Goal: Task Accomplishment & Management: Use online tool/utility

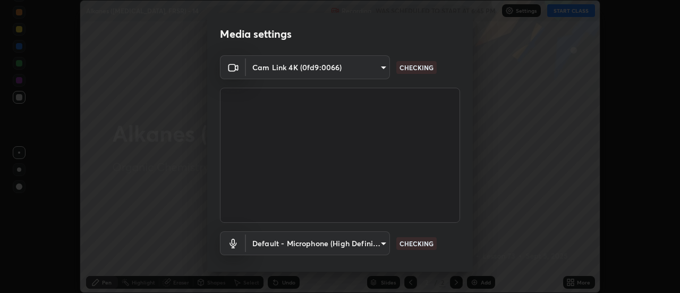
scroll to position [56, 0]
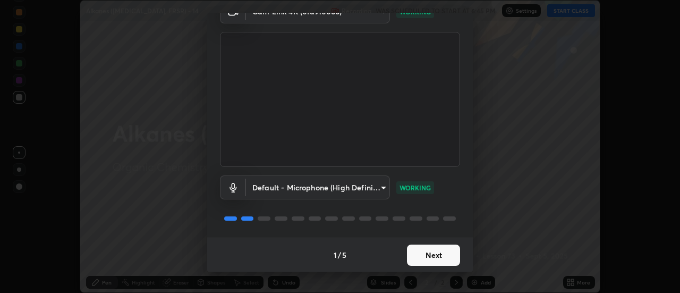
click at [437, 257] on button "Next" at bounding box center [433, 254] width 53 height 21
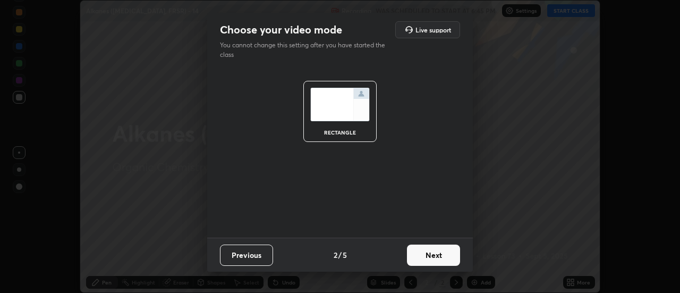
click at [436, 258] on button "Next" at bounding box center [433, 254] width 53 height 21
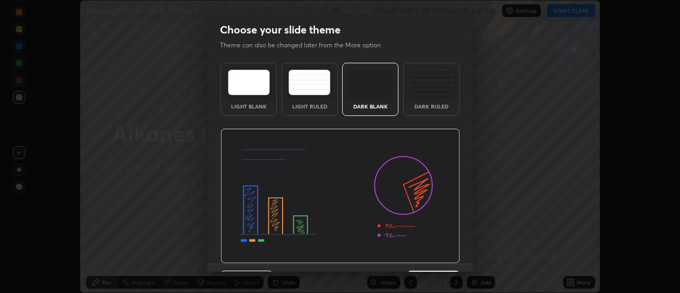
scroll to position [26, 0]
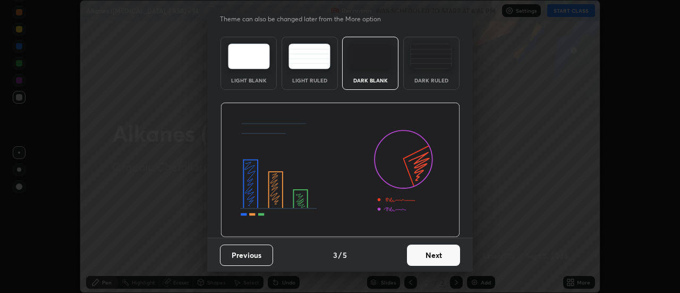
click at [423, 255] on button "Next" at bounding box center [433, 254] width 53 height 21
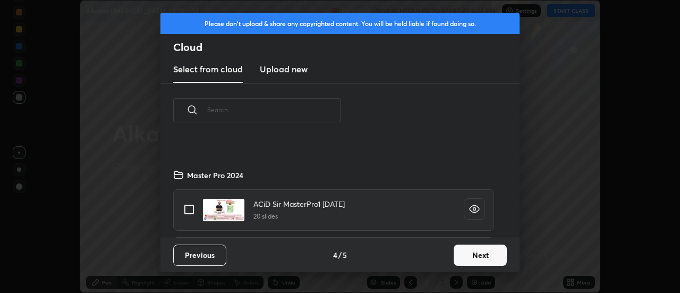
scroll to position [188, 0]
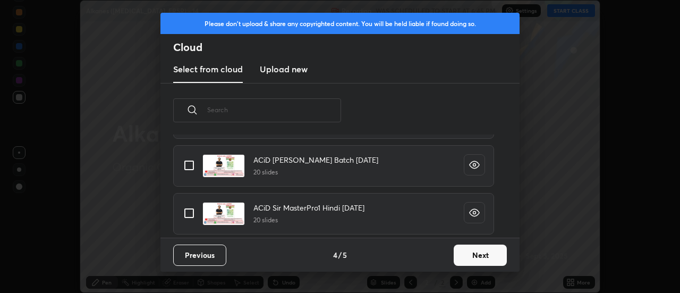
click at [189, 215] on input "grid" at bounding box center [189, 213] width 22 height 22
checkbox input "true"
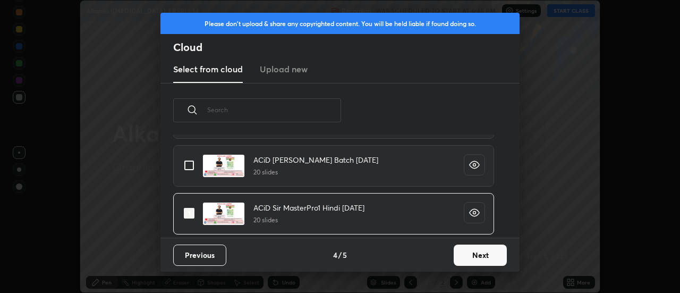
click at [477, 251] on button "Next" at bounding box center [480, 254] width 53 height 21
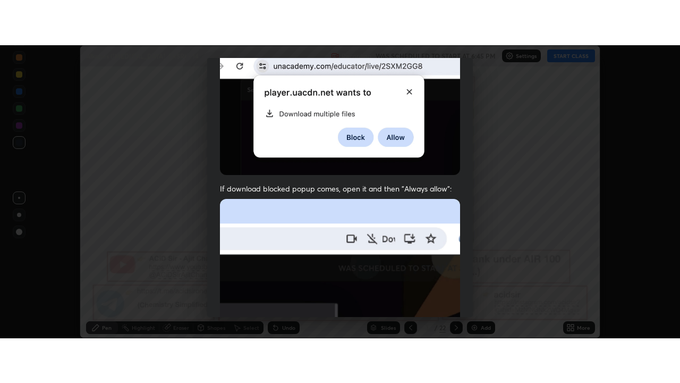
scroll to position [273, 0]
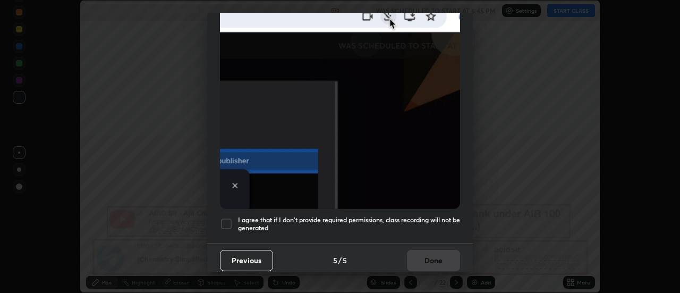
click at [225, 218] on div at bounding box center [226, 223] width 13 height 13
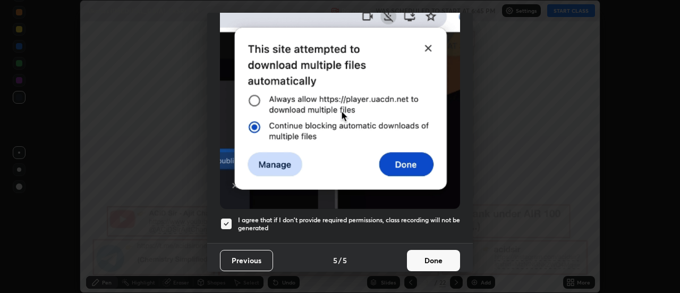
click at [435, 257] on button "Done" at bounding box center [433, 260] width 53 height 21
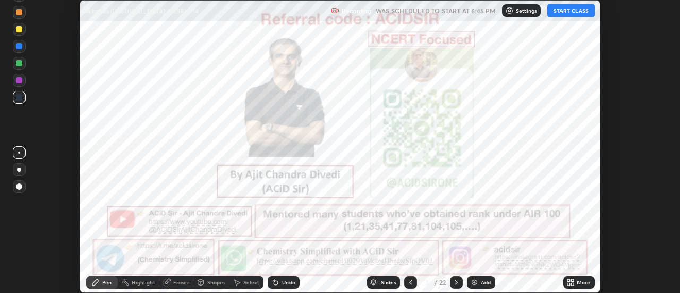
click at [581, 281] on div "More" at bounding box center [583, 282] width 13 height 5
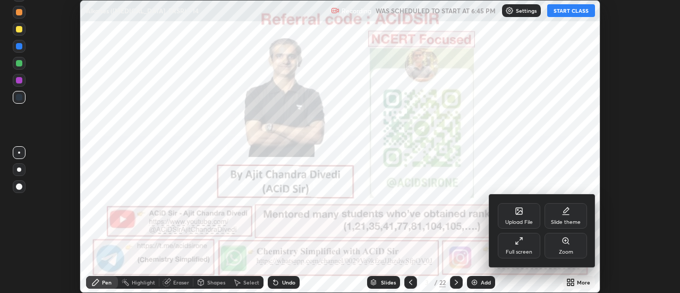
click at [527, 250] on div "Full screen" at bounding box center [519, 251] width 27 height 5
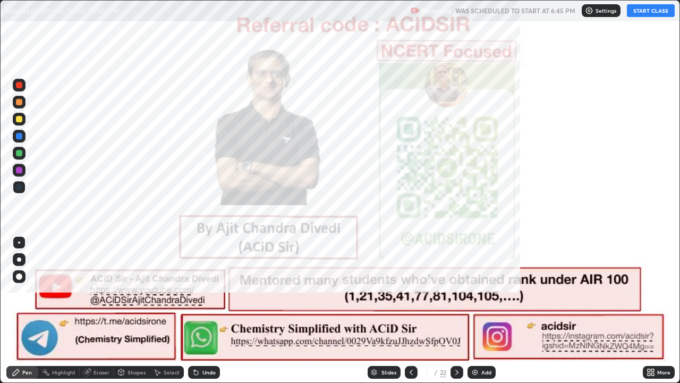
scroll to position [383, 680]
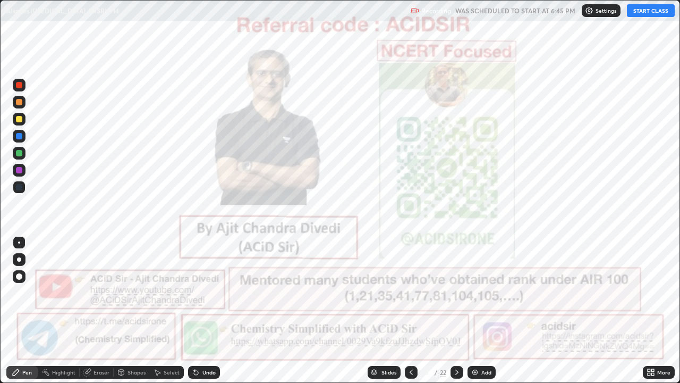
click at [652, 13] on button "START CLASS" at bounding box center [651, 10] width 48 height 13
click at [457, 292] on icon at bounding box center [457, 372] width 9 height 9
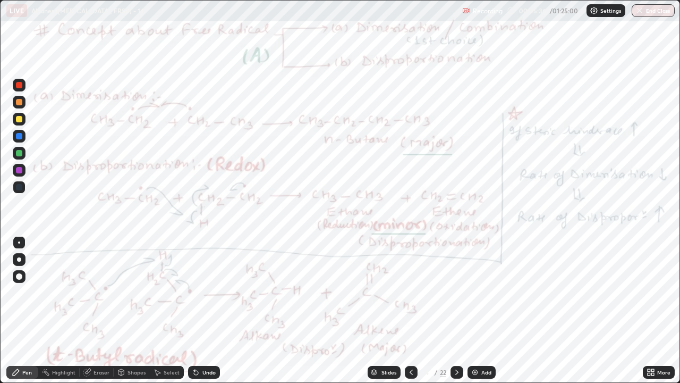
click at [21, 86] on div at bounding box center [19, 85] width 6 height 6
click at [19, 259] on div at bounding box center [19, 259] width 4 height 4
click at [62, 292] on div "Highlight" at bounding box center [63, 371] width 23 height 5
click at [10, 292] on div "Pen" at bounding box center [22, 372] width 32 height 13
click at [18, 172] on div at bounding box center [19, 170] width 6 height 6
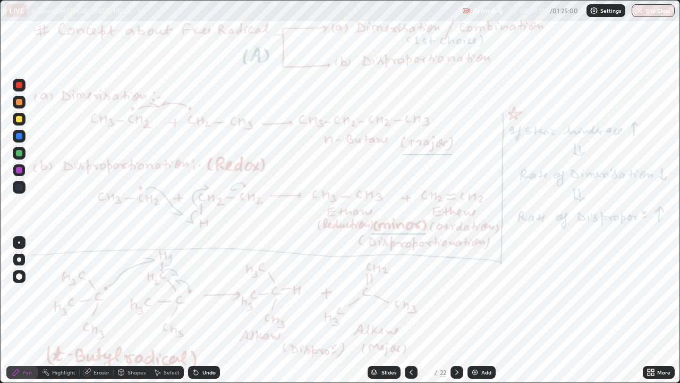
click at [17, 173] on div at bounding box center [19, 170] width 6 height 6
click at [45, 292] on rect at bounding box center [46, 372] width 5 height 5
click at [426, 292] on div "4" at bounding box center [427, 372] width 11 height 6
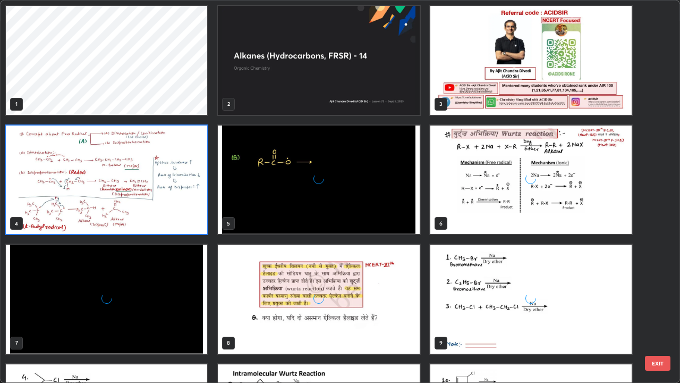
scroll to position [378, 674]
click at [194, 221] on img "grid" at bounding box center [106, 179] width 201 height 109
click at [190, 220] on img "grid" at bounding box center [106, 179] width 201 height 109
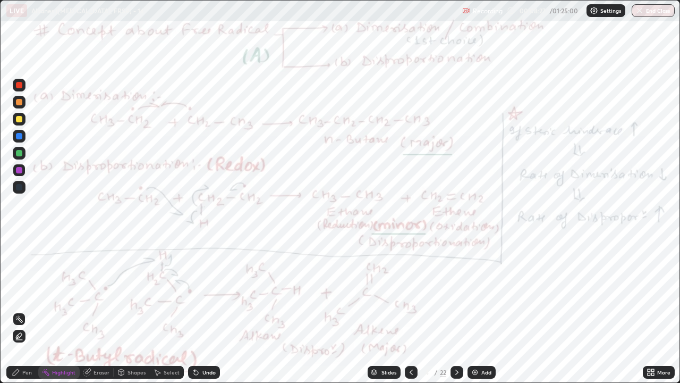
click at [14, 292] on icon at bounding box center [16, 372] width 6 height 6
click at [63, 292] on div "Highlight" at bounding box center [63, 371] width 23 height 5
click at [29, 292] on div "Pen" at bounding box center [27, 371] width 10 height 5
click at [197, 292] on icon at bounding box center [196, 372] width 9 height 9
click at [52, 292] on div "Highlight" at bounding box center [58, 372] width 41 height 13
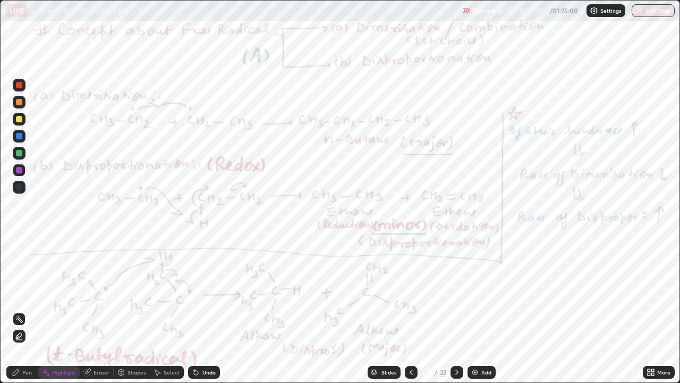
click at [9, 292] on div "Pen" at bounding box center [22, 372] width 32 height 13
click at [55, 292] on div "Highlight" at bounding box center [63, 371] width 23 height 5
click at [20, 292] on icon at bounding box center [19, 336] width 9 height 9
click at [168, 292] on div "Select" at bounding box center [172, 371] width 16 height 5
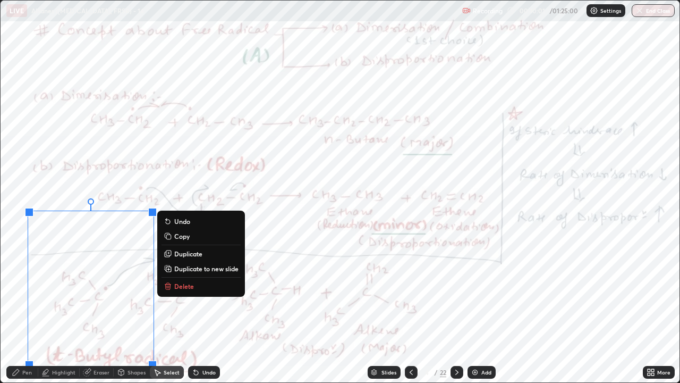
click at [185, 282] on p "Delete" at bounding box center [184, 286] width 20 height 9
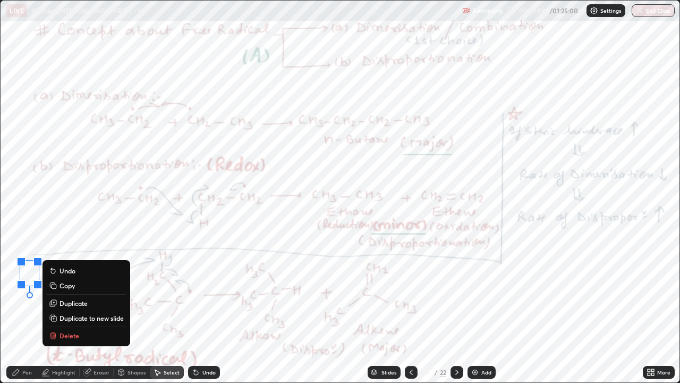
click at [73, 292] on p "Delete" at bounding box center [70, 335] width 20 height 9
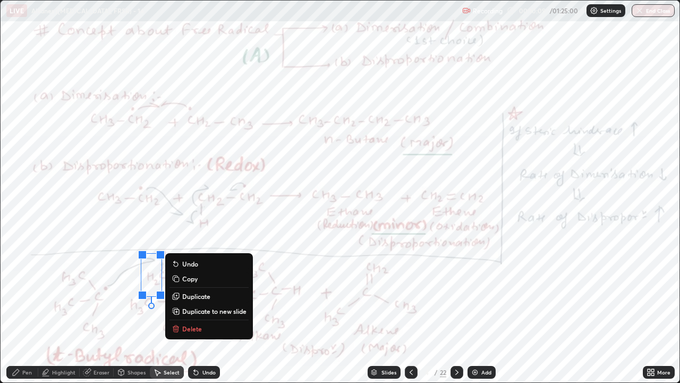
click at [190, 292] on p "Delete" at bounding box center [192, 328] width 20 height 9
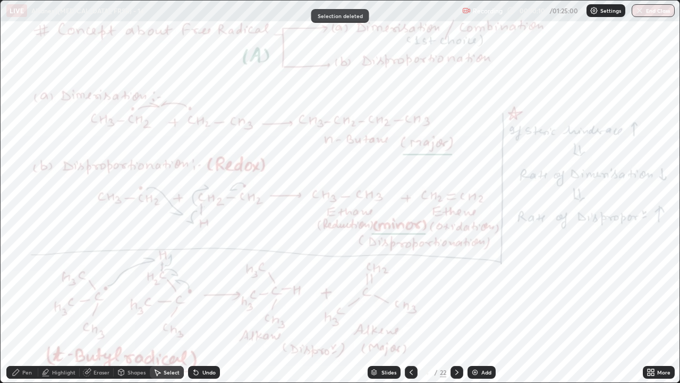
click at [24, 292] on div "Pen" at bounding box center [27, 371] width 10 height 5
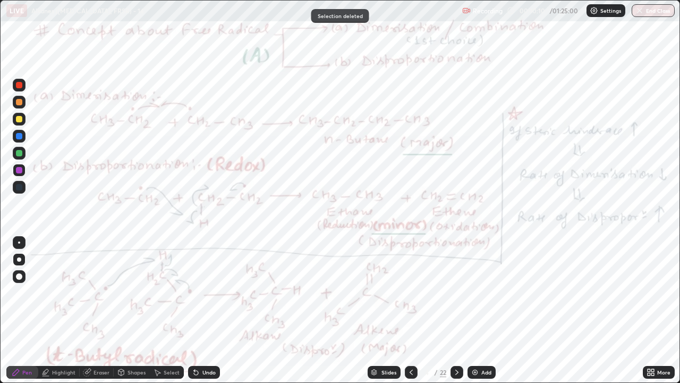
click at [50, 292] on div "Highlight" at bounding box center [58, 372] width 41 height 13
click at [52, 292] on div "Highlight" at bounding box center [58, 372] width 41 height 13
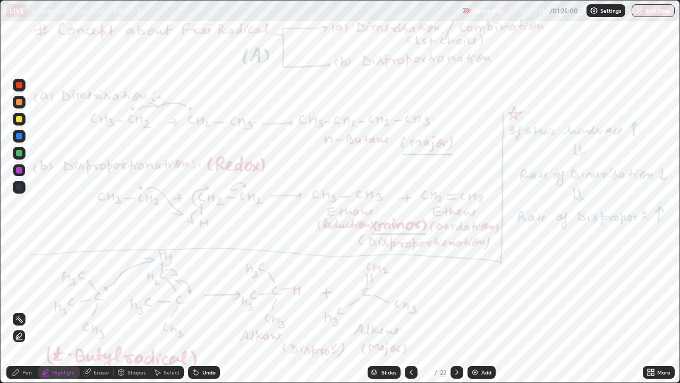
click at [21, 292] on rect at bounding box center [20, 319] width 5 height 5
click at [18, 292] on icon at bounding box center [16, 372] width 6 height 6
click at [55, 292] on div "Highlight" at bounding box center [63, 371] width 23 height 5
click at [27, 292] on div "Pen" at bounding box center [27, 371] width 10 height 5
click at [19, 87] on div at bounding box center [19, 85] width 6 height 6
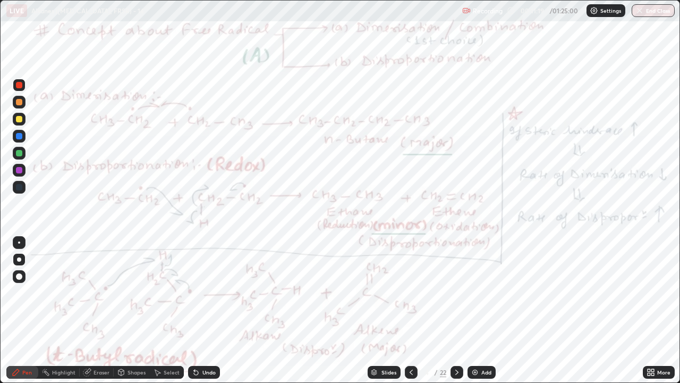
click at [456, 292] on icon at bounding box center [457, 372] width 9 height 9
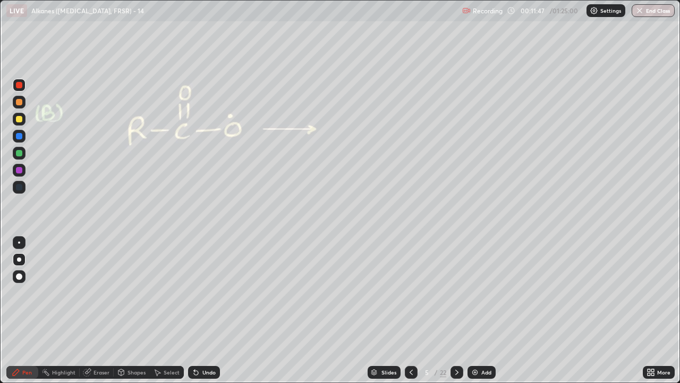
click at [144, 292] on div "Shapes" at bounding box center [137, 371] width 18 height 5
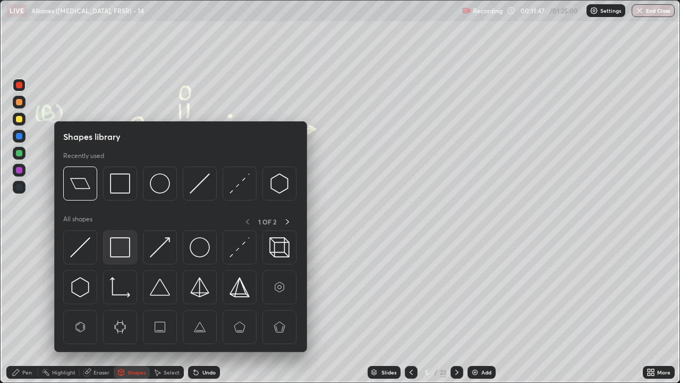
click at [126, 243] on img at bounding box center [120, 247] width 20 height 20
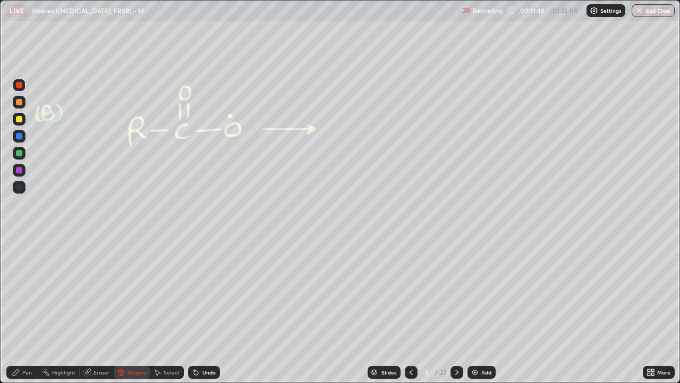
click at [21, 154] on div at bounding box center [19, 153] width 6 height 6
click at [407, 292] on icon at bounding box center [411, 372] width 9 height 9
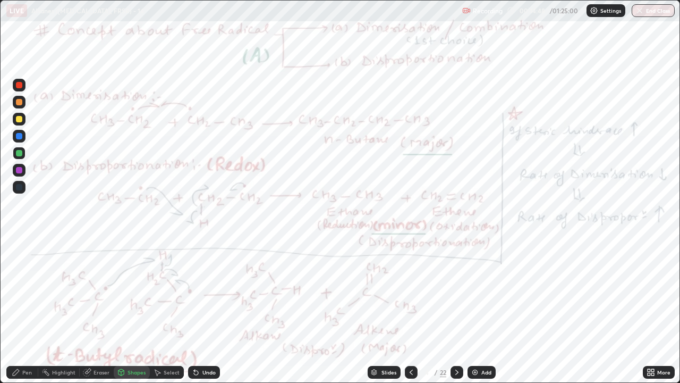
click at [457, 292] on icon at bounding box center [457, 371] width 3 height 5
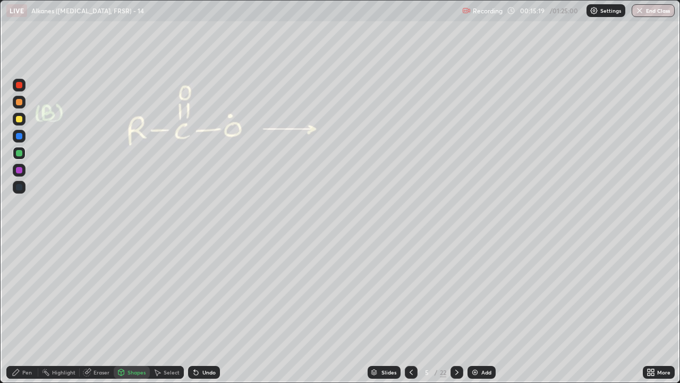
click at [456, 292] on icon at bounding box center [457, 372] width 9 height 9
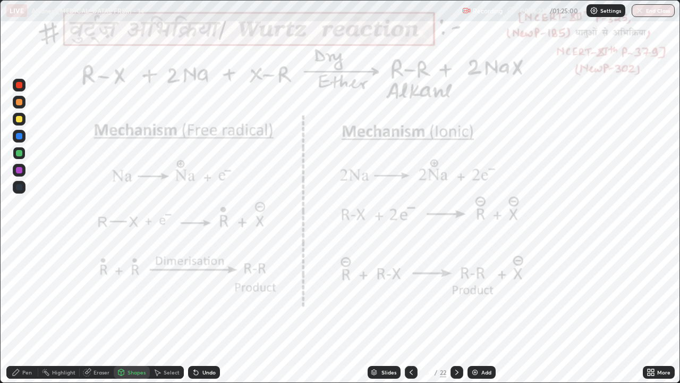
click at [20, 83] on div at bounding box center [19, 85] width 6 height 6
click at [128, 292] on div "Shapes" at bounding box center [137, 371] width 18 height 5
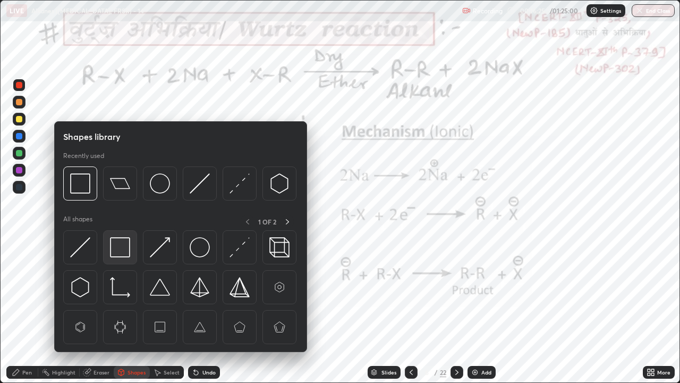
click at [116, 247] on img at bounding box center [120, 247] width 20 height 20
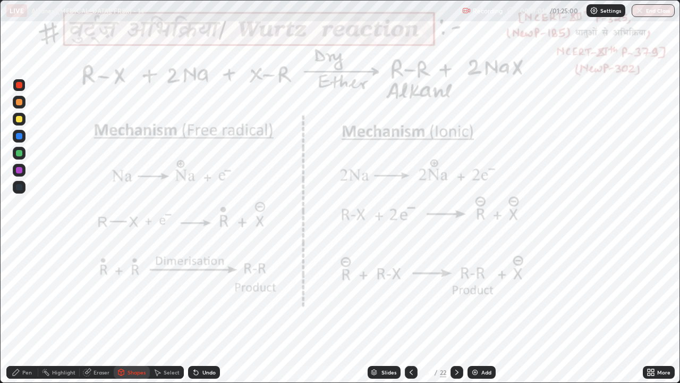
click at [452, 292] on div at bounding box center [457, 372] width 13 height 13
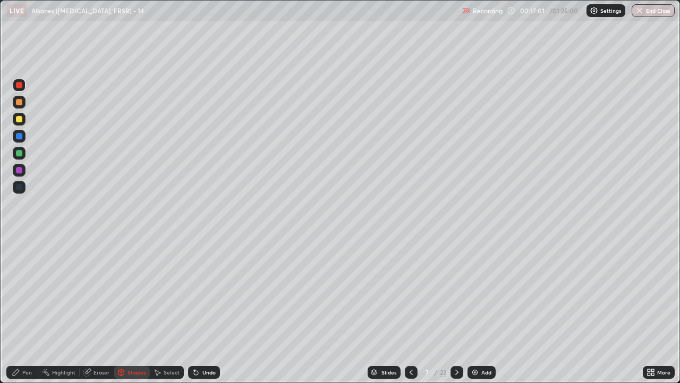
click at [456, 292] on icon at bounding box center [457, 372] width 9 height 9
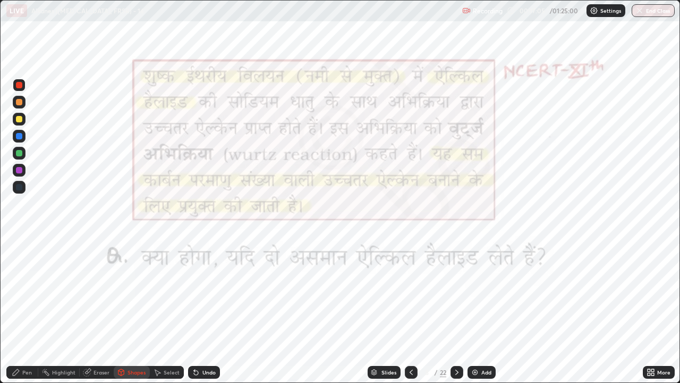
click at [410, 292] on icon at bounding box center [411, 371] width 3 height 5
click at [406, 292] on div at bounding box center [411, 372] width 13 height 13
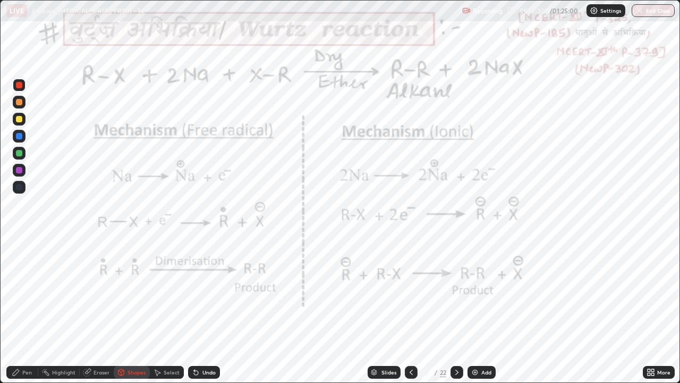
click at [49, 292] on icon at bounding box center [45, 372] width 9 height 9
click at [14, 292] on icon at bounding box center [16, 372] width 9 height 9
click at [21, 172] on div at bounding box center [19, 170] width 6 height 6
click at [15, 84] on div at bounding box center [19, 85] width 13 height 13
click at [18, 167] on div at bounding box center [19, 170] width 6 height 6
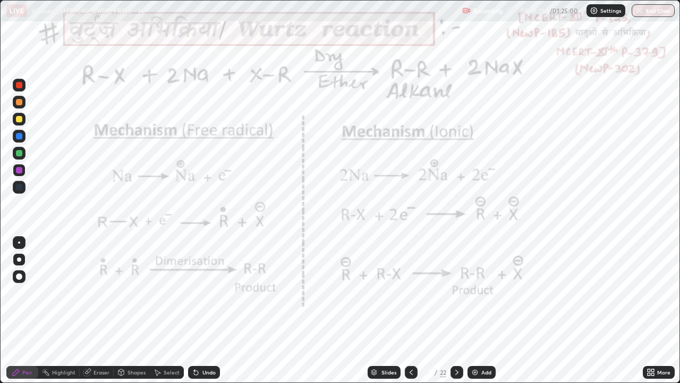
click at [15, 80] on div at bounding box center [19, 85] width 13 height 13
click at [46, 292] on circle at bounding box center [46, 369] width 1 height 1
click at [456, 292] on icon at bounding box center [457, 372] width 9 height 9
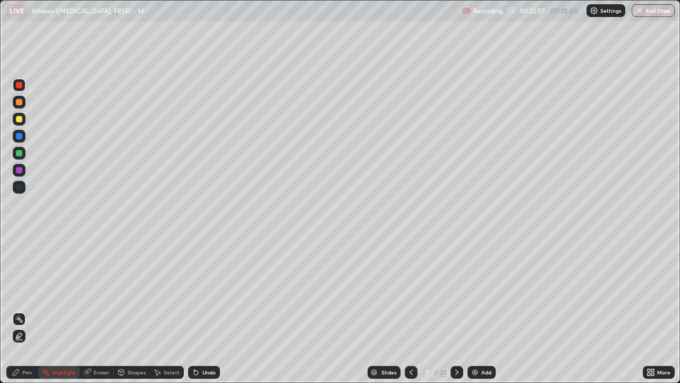
click at [19, 121] on div at bounding box center [19, 119] width 6 height 6
click at [20, 103] on div at bounding box center [19, 102] width 6 height 6
click at [25, 292] on div "Pen" at bounding box center [27, 371] width 10 height 5
click at [20, 82] on div at bounding box center [19, 85] width 6 height 6
click at [18, 116] on div at bounding box center [19, 119] width 6 height 6
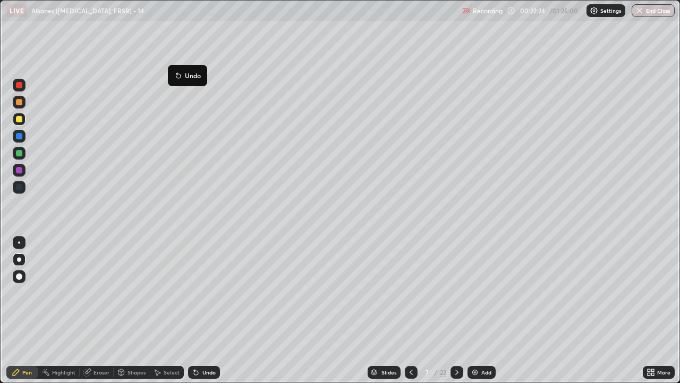
click at [194, 292] on icon at bounding box center [194, 369] width 1 height 1
click at [206, 292] on div "Undo" at bounding box center [209, 371] width 13 height 5
click at [409, 292] on icon at bounding box center [411, 372] width 9 height 9
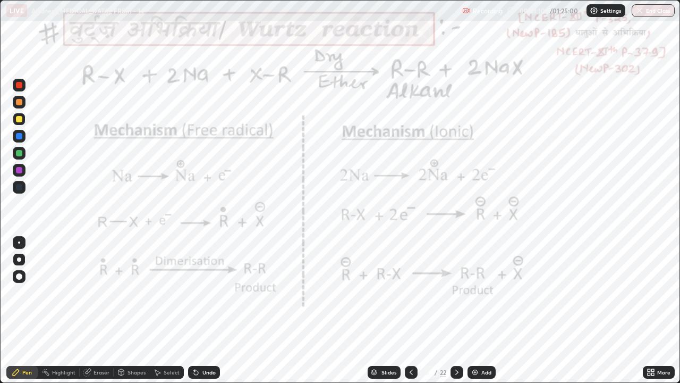
click at [58, 292] on div "Highlight" at bounding box center [58, 372] width 41 height 13
click at [456, 292] on icon at bounding box center [457, 372] width 9 height 9
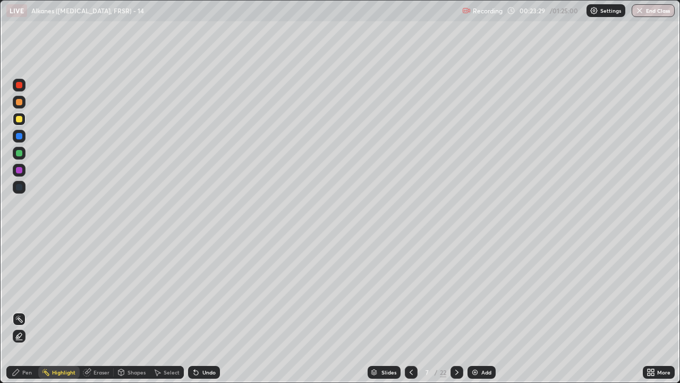
click at [19, 104] on div at bounding box center [19, 102] width 6 height 6
click at [23, 292] on div "Pen" at bounding box center [27, 371] width 10 height 5
click at [21, 154] on div at bounding box center [19, 153] width 6 height 6
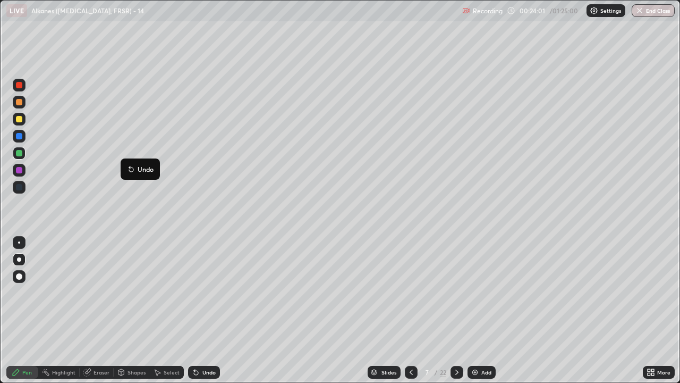
click at [35, 292] on div "Pen" at bounding box center [22, 372] width 32 height 13
click at [19, 84] on div at bounding box center [19, 85] width 6 height 6
click at [18, 121] on div at bounding box center [19, 119] width 6 height 6
click at [19, 104] on div at bounding box center [19, 102] width 6 height 6
click at [410, 292] on icon at bounding box center [411, 372] width 9 height 9
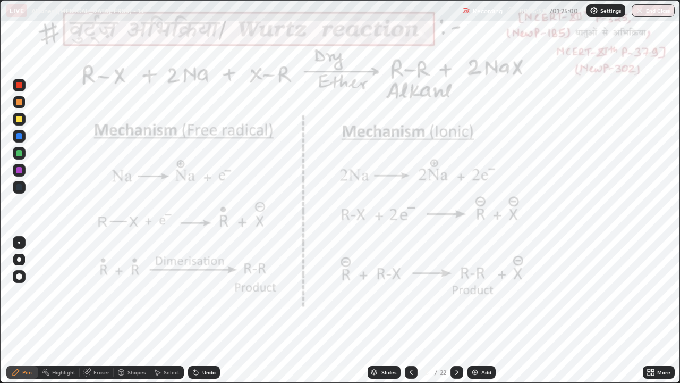
click at [451, 292] on div at bounding box center [457, 372] width 13 height 13
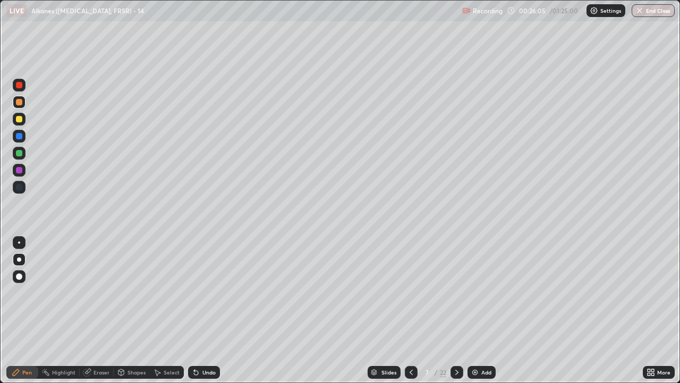
click at [20, 87] on div at bounding box center [19, 85] width 6 height 6
click at [16, 108] on div at bounding box center [19, 102] width 13 height 13
click at [17, 83] on div at bounding box center [19, 85] width 6 height 6
click at [19, 155] on div at bounding box center [19, 153] width 6 height 6
click at [19, 88] on div at bounding box center [19, 85] width 6 height 6
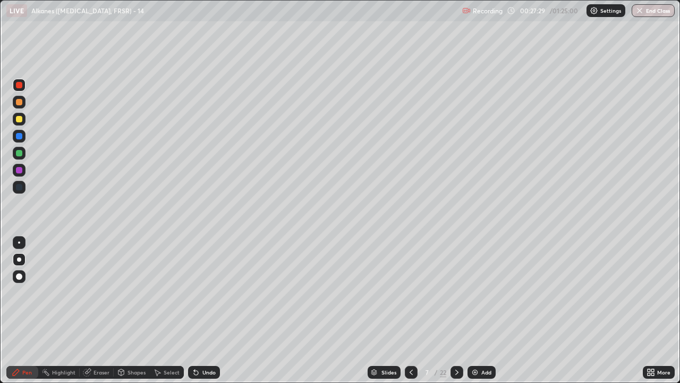
click at [62, 292] on div "Highlight" at bounding box center [63, 371] width 23 height 5
click at [27, 292] on div "Pen" at bounding box center [27, 371] width 10 height 5
click at [62, 292] on div "Highlight" at bounding box center [63, 371] width 23 height 5
click at [456, 292] on icon at bounding box center [457, 372] width 9 height 9
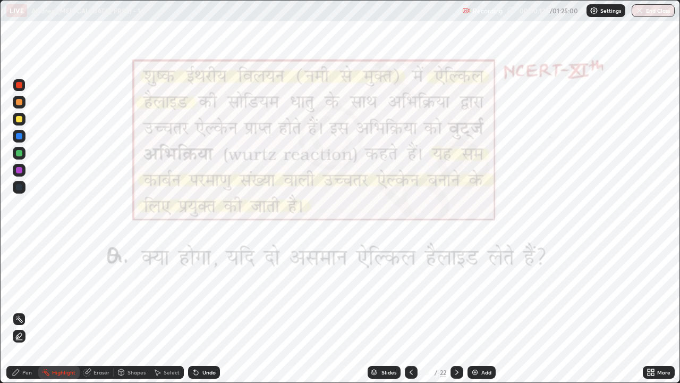
click at [12, 292] on icon at bounding box center [16, 372] width 9 height 9
click at [456, 292] on icon at bounding box center [457, 372] width 9 height 9
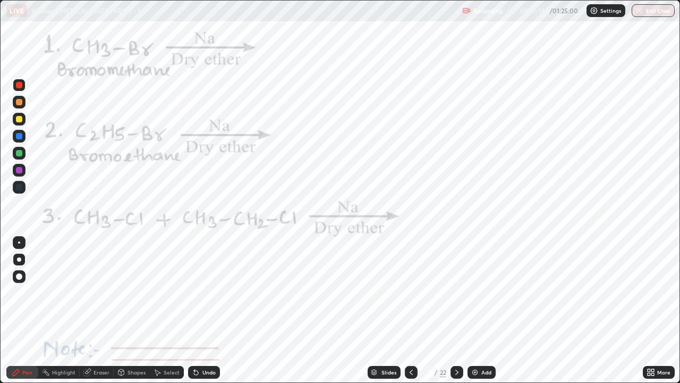
click at [405, 292] on div at bounding box center [411, 372] width 13 height 13
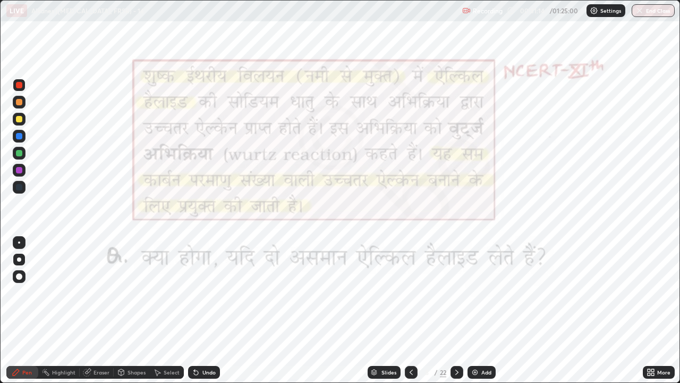
click at [405, 292] on div at bounding box center [411, 372] width 13 height 13
click at [410, 292] on icon at bounding box center [411, 372] width 9 height 9
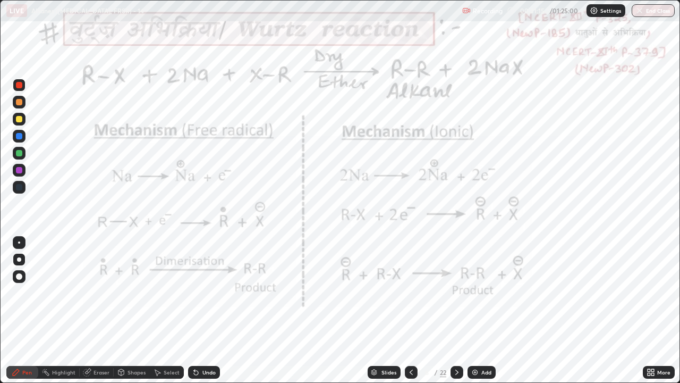
click at [68, 292] on div "Highlight" at bounding box center [63, 371] width 23 height 5
click at [14, 292] on icon at bounding box center [16, 372] width 6 height 6
click at [453, 292] on icon at bounding box center [457, 372] width 9 height 9
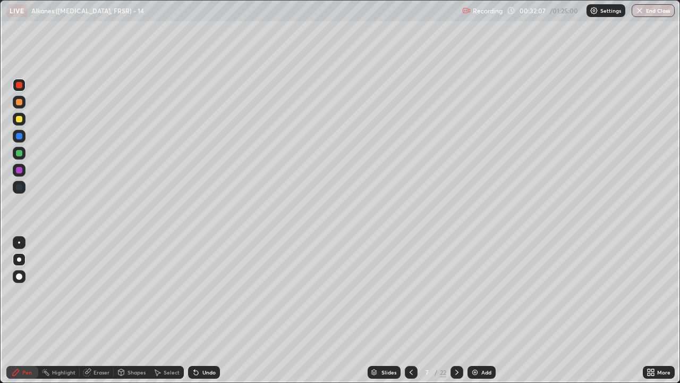
click at [456, 292] on icon at bounding box center [457, 372] width 9 height 9
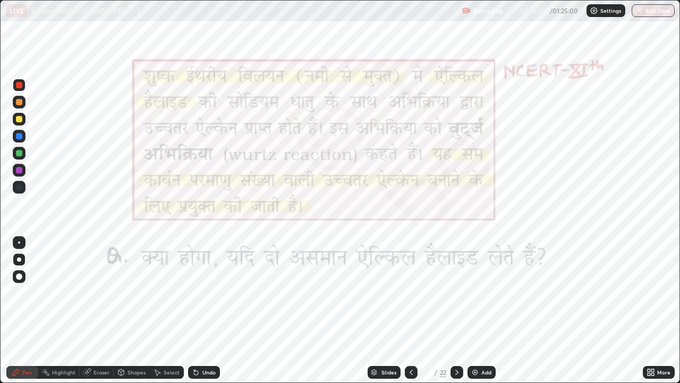
click at [456, 292] on icon at bounding box center [457, 372] width 9 height 9
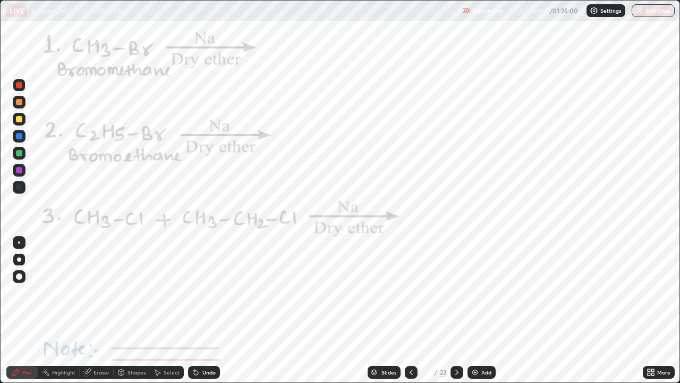
click at [200, 292] on div "Undo" at bounding box center [204, 372] width 32 height 13
click at [203, 292] on div "Undo" at bounding box center [209, 371] width 13 height 5
click at [19, 171] on div at bounding box center [19, 170] width 6 height 6
click at [18, 169] on div at bounding box center [19, 170] width 6 height 6
click at [203, 292] on div "Undo" at bounding box center [209, 371] width 13 height 5
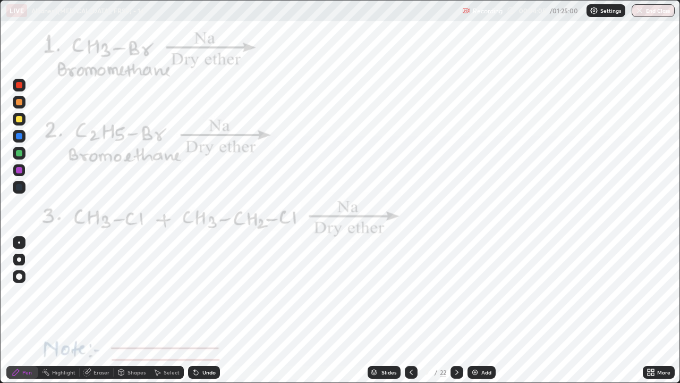
click at [409, 292] on icon at bounding box center [411, 372] width 9 height 9
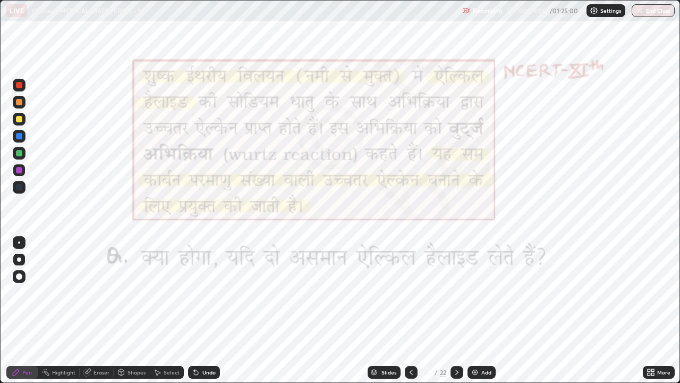
click at [410, 292] on icon at bounding box center [411, 371] width 3 height 5
click at [408, 292] on icon at bounding box center [411, 372] width 9 height 9
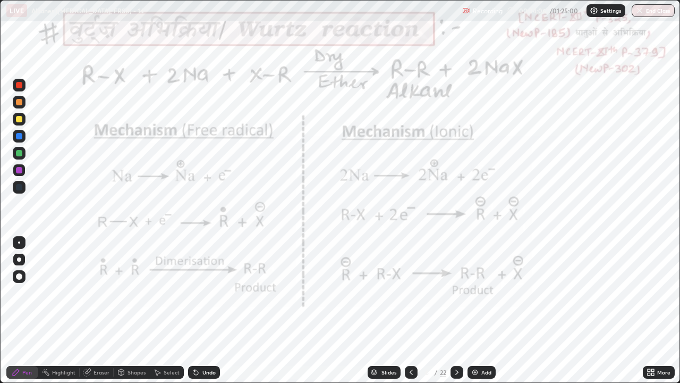
click at [410, 292] on icon at bounding box center [411, 372] width 9 height 9
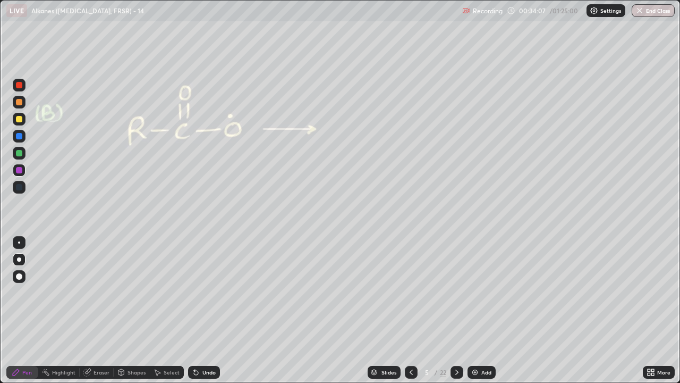
click at [408, 292] on div at bounding box center [411, 372] width 13 height 13
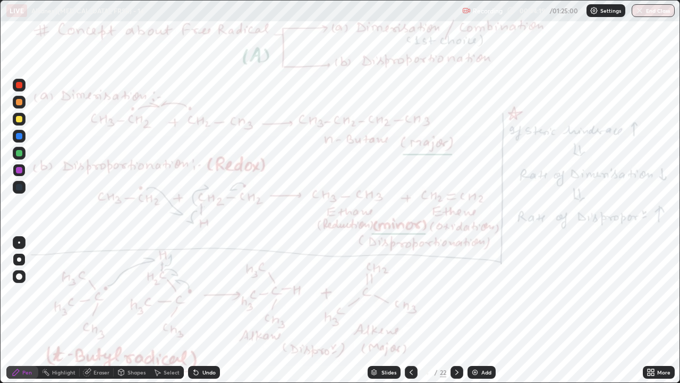
click at [453, 292] on icon at bounding box center [457, 372] width 9 height 9
click at [456, 292] on icon at bounding box center [457, 372] width 9 height 9
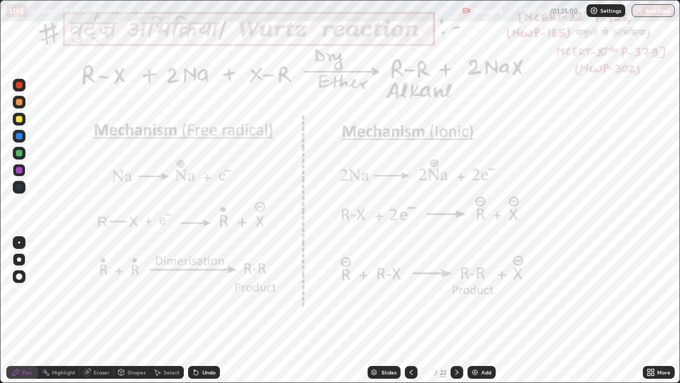
click at [453, 292] on icon at bounding box center [457, 372] width 9 height 9
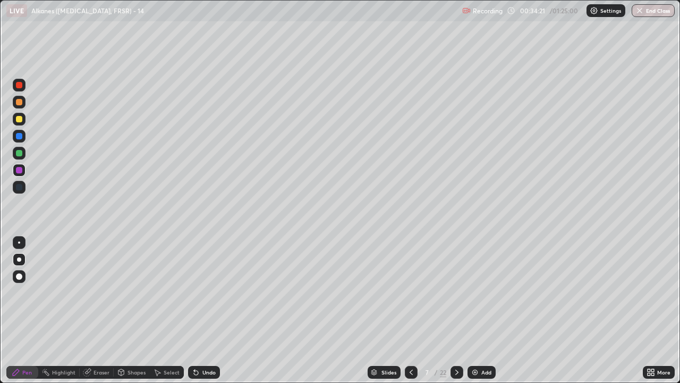
click at [456, 292] on icon at bounding box center [457, 372] width 9 height 9
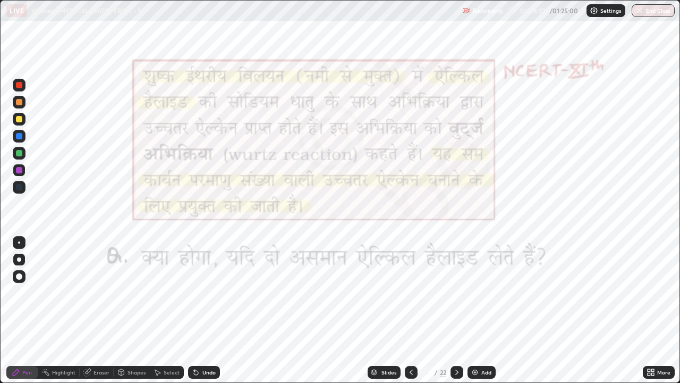
click at [453, 292] on div at bounding box center [457, 372] width 13 height 13
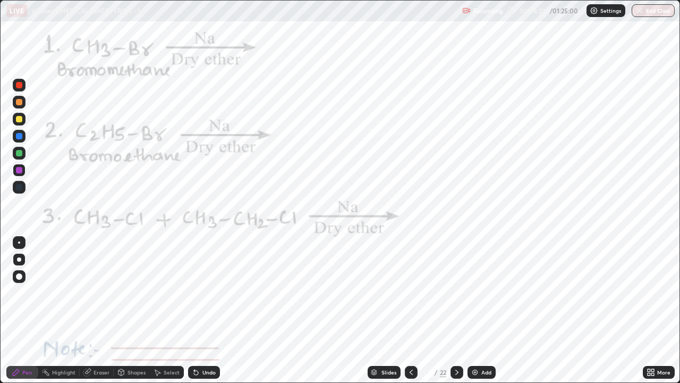
click at [21, 292] on div "Pen" at bounding box center [22, 372] width 32 height 13
click at [205, 292] on div "Undo" at bounding box center [209, 371] width 13 height 5
click at [202, 292] on div "Undo" at bounding box center [204, 372] width 32 height 13
click at [201, 292] on div "Undo" at bounding box center [204, 372] width 32 height 13
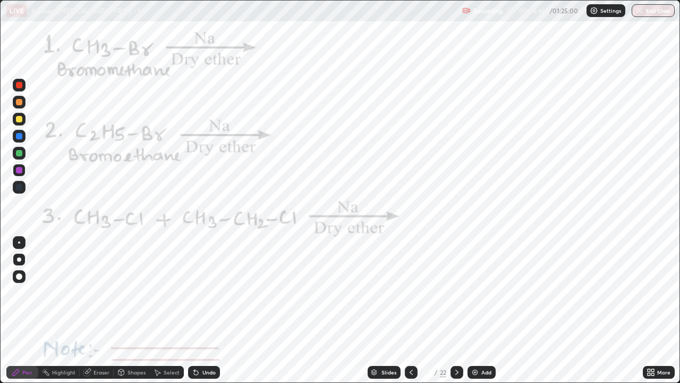
click at [203, 292] on div "Undo" at bounding box center [204, 372] width 32 height 13
click at [202, 292] on div "Undo" at bounding box center [204, 372] width 32 height 13
click at [201, 292] on div "Undo" at bounding box center [204, 372] width 32 height 13
click at [204, 292] on div "Undo" at bounding box center [204, 372] width 32 height 13
click at [206, 292] on div "Undo" at bounding box center [204, 372] width 32 height 13
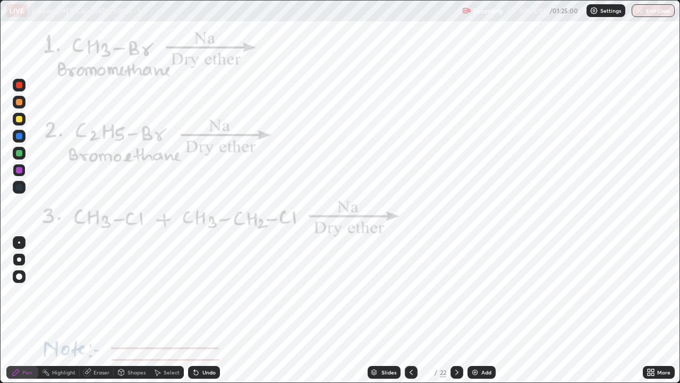
click at [217, 292] on div "Undo" at bounding box center [204, 372] width 32 height 13
click at [20, 87] on div at bounding box center [19, 85] width 6 height 6
click at [208, 292] on div "Undo" at bounding box center [209, 371] width 13 height 5
click at [204, 292] on div "Undo" at bounding box center [209, 371] width 13 height 5
click at [18, 170] on div at bounding box center [19, 170] width 6 height 6
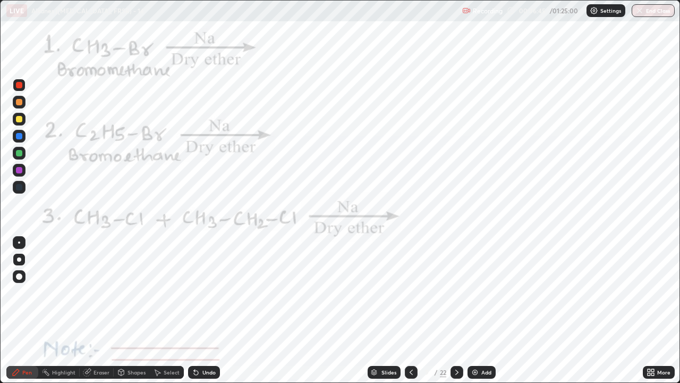
click at [19, 170] on div at bounding box center [19, 170] width 6 height 6
click at [18, 88] on div at bounding box center [19, 85] width 6 height 6
click at [100, 292] on div "Eraser" at bounding box center [102, 371] width 16 height 5
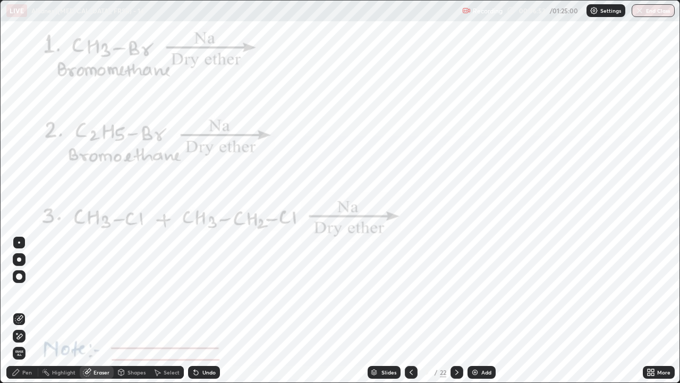
click at [27, 292] on div "Pen" at bounding box center [22, 372] width 32 height 13
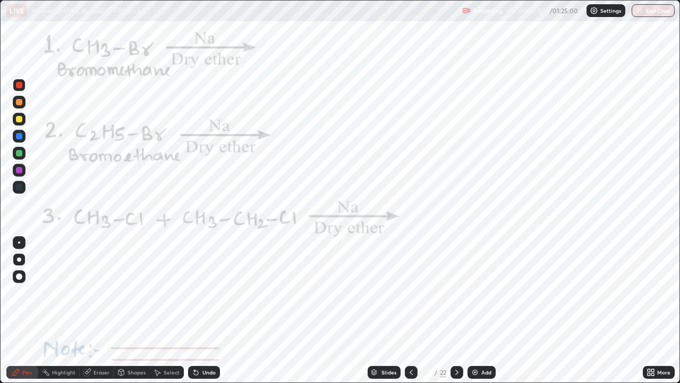
click at [17, 171] on div at bounding box center [19, 170] width 6 height 6
click at [18, 85] on div at bounding box center [19, 85] width 6 height 6
click at [46, 292] on circle at bounding box center [46, 369] width 1 height 1
click at [21, 292] on div at bounding box center [19, 335] width 13 height 17
click at [21, 137] on div at bounding box center [19, 136] width 6 height 6
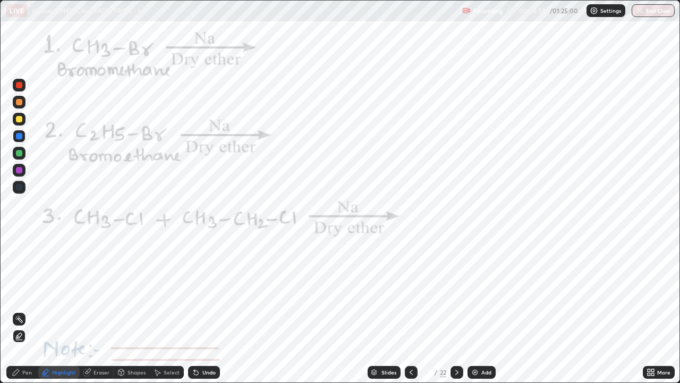
click at [17, 292] on icon at bounding box center [16, 372] width 6 height 6
click at [73, 292] on div "Highlight" at bounding box center [63, 371] width 23 height 5
click at [405, 292] on div at bounding box center [411, 372] width 13 height 13
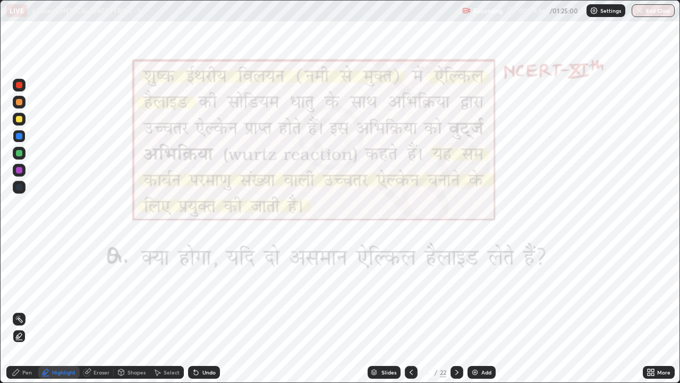
click at [194, 292] on icon at bounding box center [194, 369] width 1 height 1
click at [17, 292] on icon at bounding box center [19, 336] width 9 height 9
click at [16, 292] on circle at bounding box center [16, 318] width 1 height 1
click at [455, 292] on icon at bounding box center [457, 372] width 9 height 9
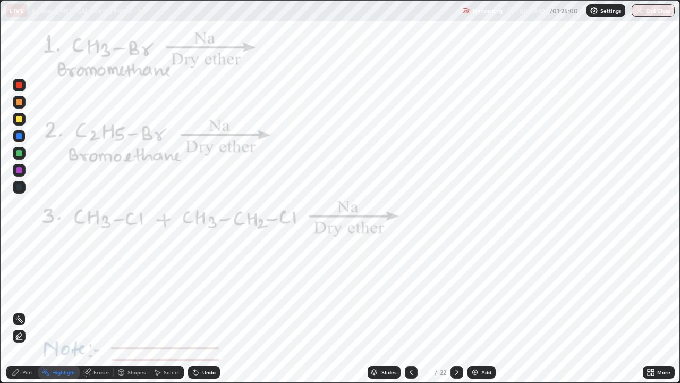
click at [209, 292] on div "Undo" at bounding box center [209, 371] width 13 height 5
click at [213, 292] on div "Undo" at bounding box center [209, 371] width 13 height 5
click at [410, 292] on icon at bounding box center [411, 372] width 9 height 9
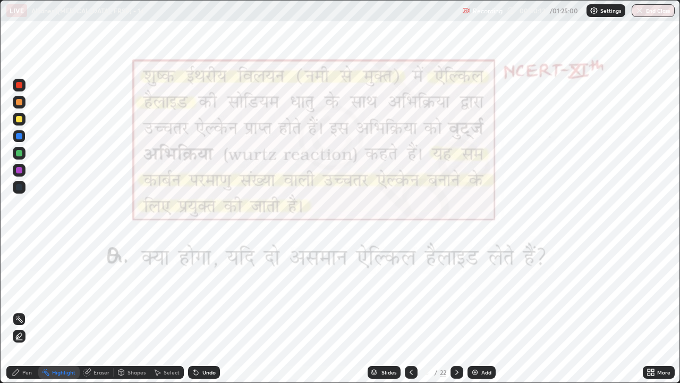
click at [458, 292] on icon at bounding box center [457, 372] width 9 height 9
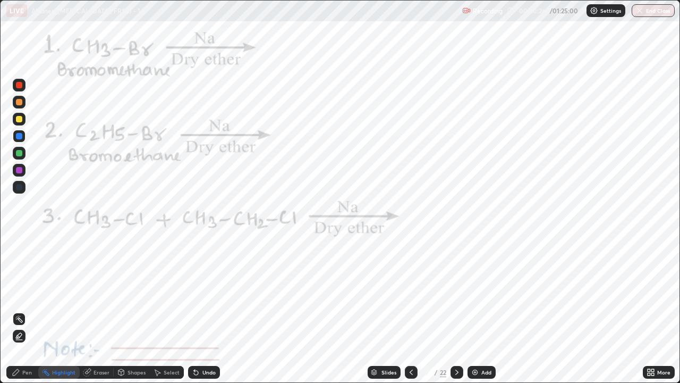
click at [22, 136] on div at bounding box center [19, 136] width 6 height 6
click at [23, 168] on div at bounding box center [19, 170] width 13 height 13
click at [22, 171] on div at bounding box center [19, 170] width 6 height 6
click at [26, 292] on div "Pen" at bounding box center [27, 371] width 10 height 5
click at [20, 137] on div at bounding box center [19, 136] width 6 height 6
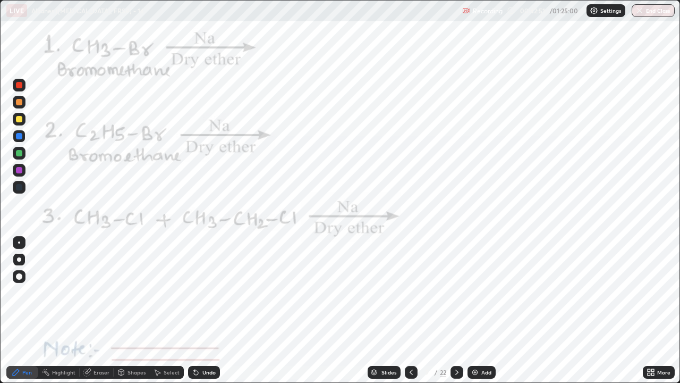
click at [456, 292] on icon at bounding box center [457, 372] width 9 height 9
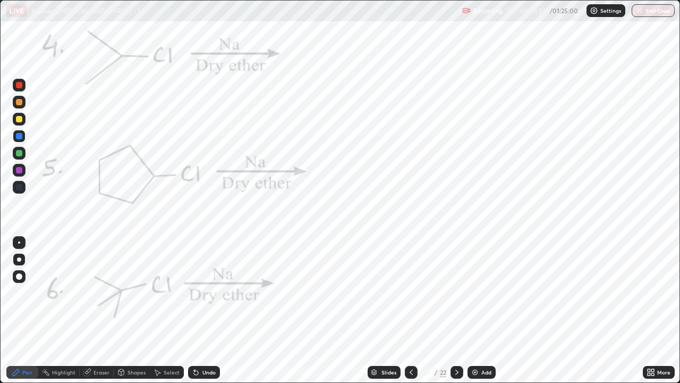
click at [18, 87] on div at bounding box center [19, 85] width 6 height 6
click at [200, 292] on div "Undo" at bounding box center [204, 372] width 32 height 13
click at [20, 171] on div at bounding box center [19, 170] width 6 height 6
click at [205, 292] on div "Undo" at bounding box center [209, 371] width 13 height 5
click at [205, 292] on div "Undo" at bounding box center [204, 372] width 32 height 13
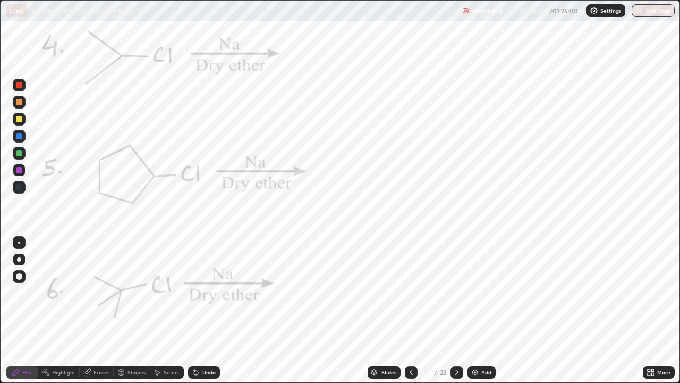
click at [204, 292] on div "Undo" at bounding box center [204, 372] width 32 height 13
click at [19, 90] on div at bounding box center [19, 85] width 13 height 13
click at [24, 171] on div at bounding box center [19, 170] width 13 height 13
click at [200, 292] on div "Undo" at bounding box center [204, 372] width 32 height 13
click at [18, 137] on div at bounding box center [19, 136] width 6 height 6
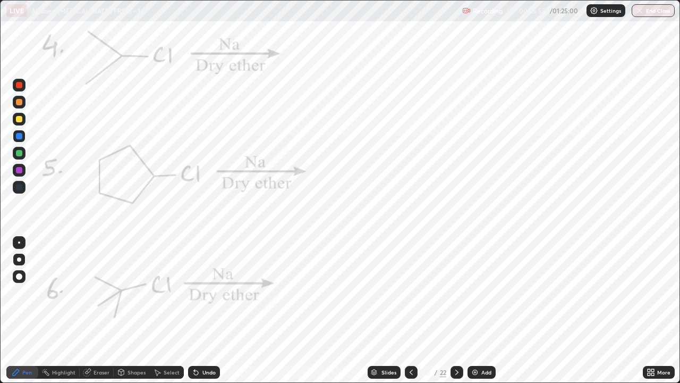
click at [19, 86] on div at bounding box center [19, 85] width 6 height 6
click at [205, 292] on div "Undo" at bounding box center [209, 371] width 13 height 5
click at [455, 292] on icon at bounding box center [457, 372] width 9 height 9
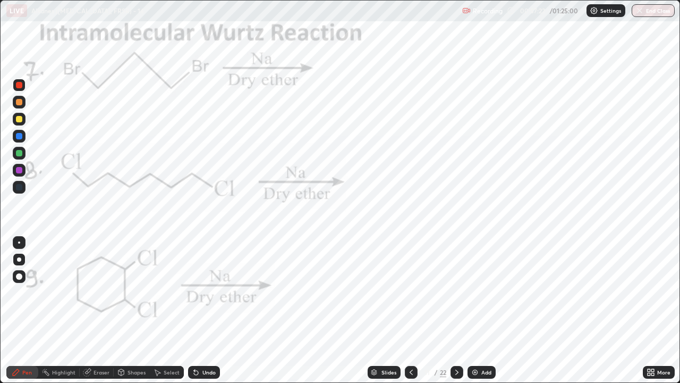
click at [21, 133] on div at bounding box center [19, 136] width 6 height 6
click at [161, 292] on icon at bounding box center [157, 372] width 9 height 9
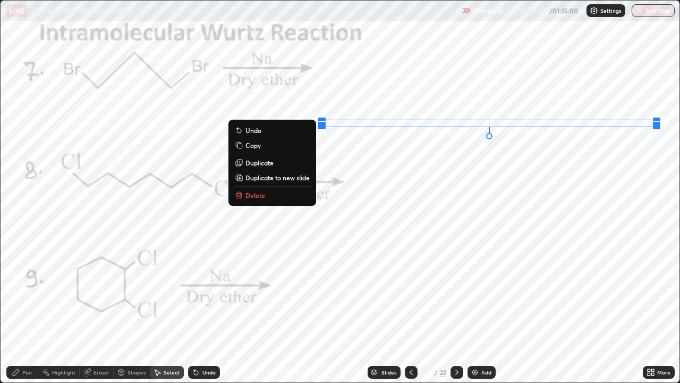
click at [261, 192] on p "Delete" at bounding box center [256, 195] width 20 height 9
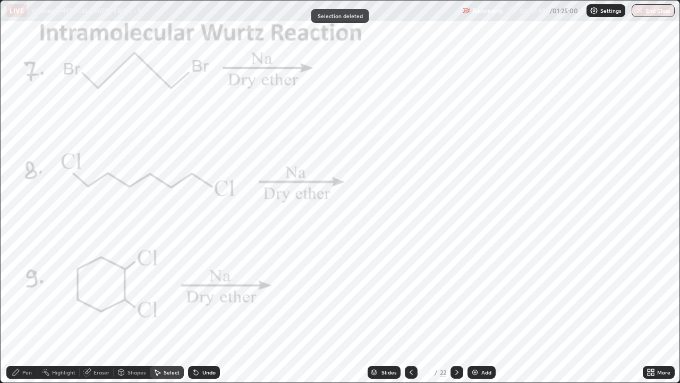
click at [27, 292] on div "Pen" at bounding box center [27, 371] width 10 height 5
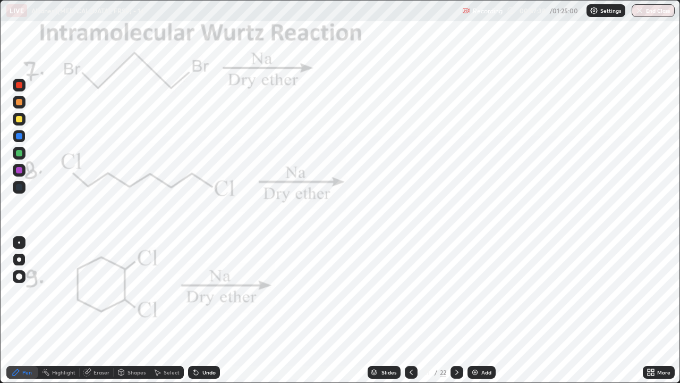
click at [19, 86] on div at bounding box center [19, 85] width 6 height 6
click at [21, 171] on div at bounding box center [19, 170] width 6 height 6
click at [175, 292] on div "Select" at bounding box center [172, 371] width 16 height 5
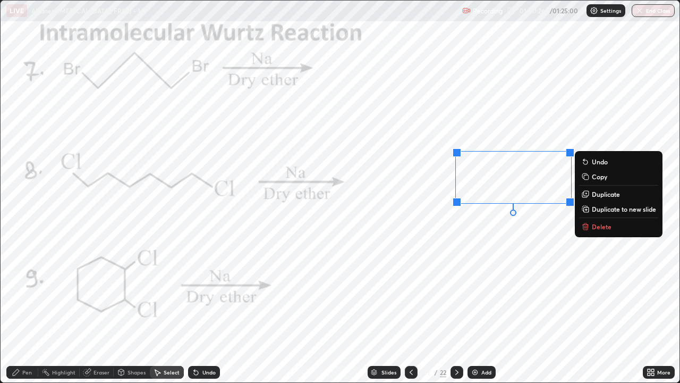
click at [595, 229] on p "Delete" at bounding box center [602, 226] width 20 height 9
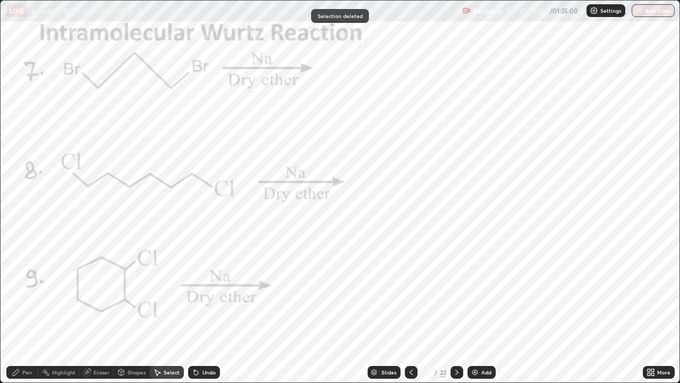
click at [22, 292] on div "Pen" at bounding box center [22, 372] width 32 height 13
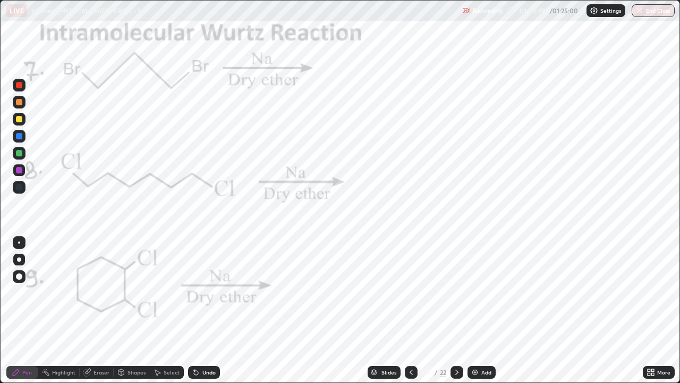
click at [17, 86] on div at bounding box center [19, 85] width 6 height 6
click at [199, 292] on div "Undo" at bounding box center [204, 372] width 32 height 13
click at [217, 292] on div "Undo" at bounding box center [204, 372] width 32 height 13
click at [203, 292] on div "Undo" at bounding box center [209, 371] width 13 height 5
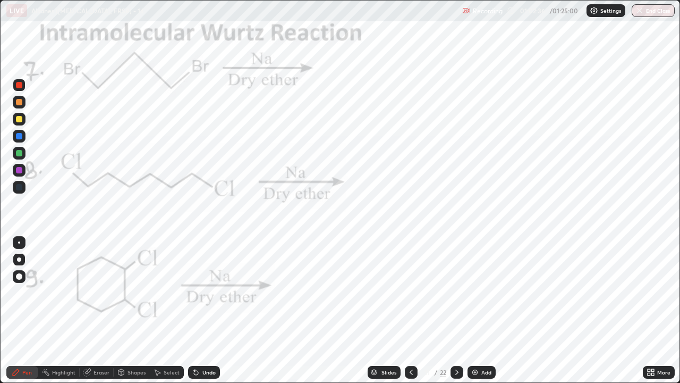
click at [24, 292] on div "Pen" at bounding box center [27, 371] width 10 height 5
click at [456, 292] on icon at bounding box center [457, 371] width 3 height 5
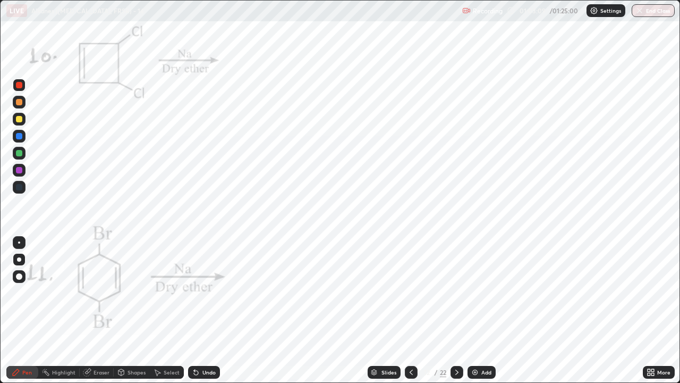
click at [15, 172] on div at bounding box center [19, 170] width 13 height 13
click at [410, 292] on icon at bounding box center [411, 372] width 9 height 9
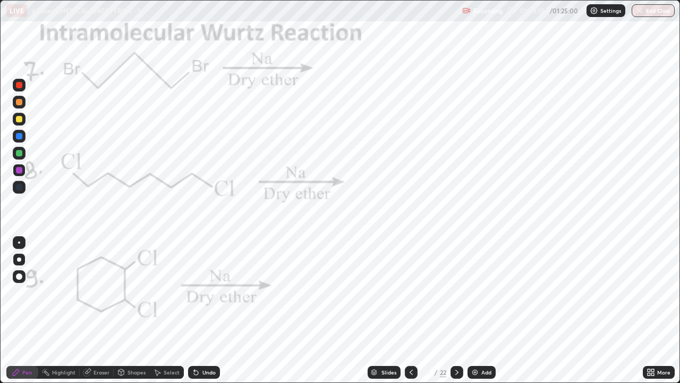
click at [456, 292] on icon at bounding box center [457, 372] width 9 height 9
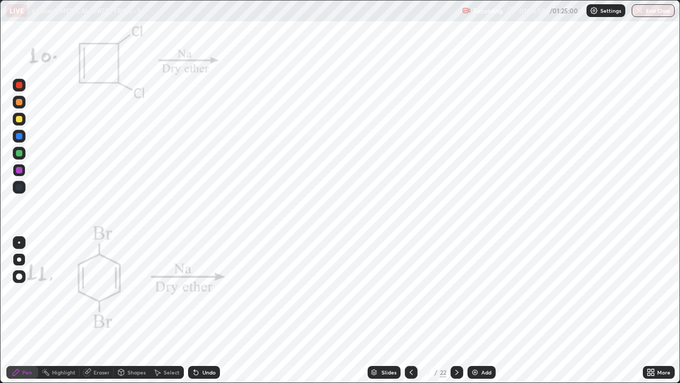
click at [20, 85] on div at bounding box center [19, 85] width 6 height 6
click at [23, 168] on div at bounding box center [19, 170] width 13 height 13
click at [21, 82] on div at bounding box center [19, 85] width 6 height 6
click at [214, 292] on div "Undo" at bounding box center [204, 372] width 32 height 13
click at [16, 172] on div at bounding box center [19, 170] width 6 height 6
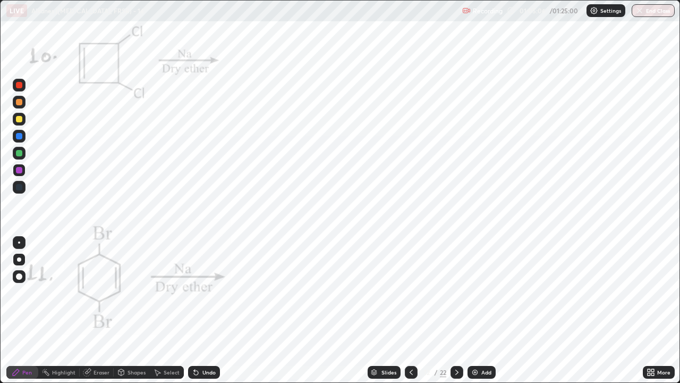
click at [213, 292] on div "Undo" at bounding box center [204, 372] width 32 height 13
click at [15, 88] on div at bounding box center [19, 85] width 13 height 13
click at [208, 292] on div "Undo" at bounding box center [204, 372] width 32 height 13
click at [19, 168] on div at bounding box center [19, 170] width 6 height 6
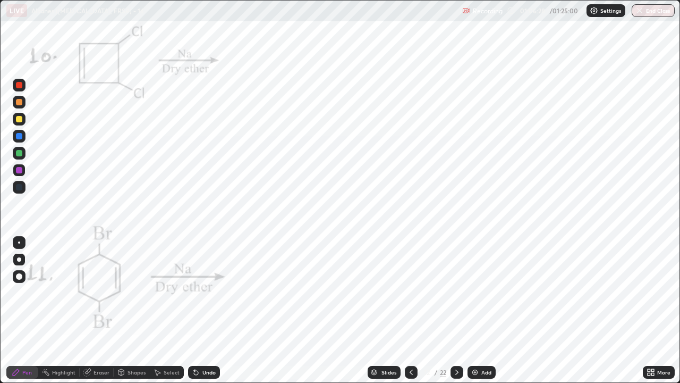
click at [18, 140] on div at bounding box center [19, 136] width 13 height 13
click at [14, 88] on div at bounding box center [19, 85] width 13 height 13
click at [21, 153] on div at bounding box center [19, 153] width 6 height 6
click at [16, 83] on div at bounding box center [19, 85] width 6 height 6
click at [18, 170] on div at bounding box center [19, 170] width 6 height 6
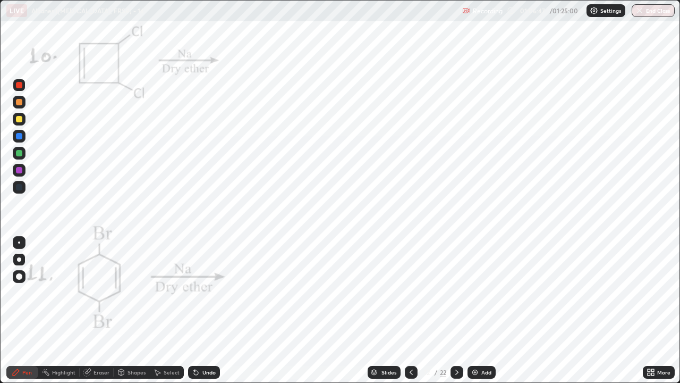
click at [20, 167] on div at bounding box center [19, 170] width 6 height 6
click at [21, 85] on div at bounding box center [19, 85] width 6 height 6
click at [13, 136] on div at bounding box center [19, 136] width 13 height 13
click at [19, 169] on div at bounding box center [19, 170] width 6 height 6
click at [19, 170] on div at bounding box center [19, 170] width 6 height 6
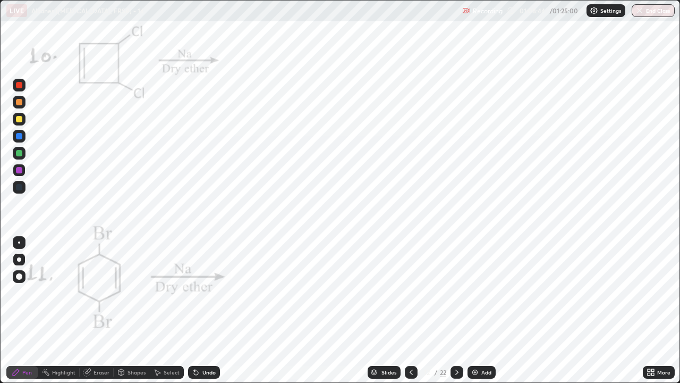
click at [19, 136] on div at bounding box center [19, 136] width 6 height 6
click at [18, 86] on div at bounding box center [19, 85] width 6 height 6
click at [456, 292] on icon at bounding box center [457, 372] width 9 height 9
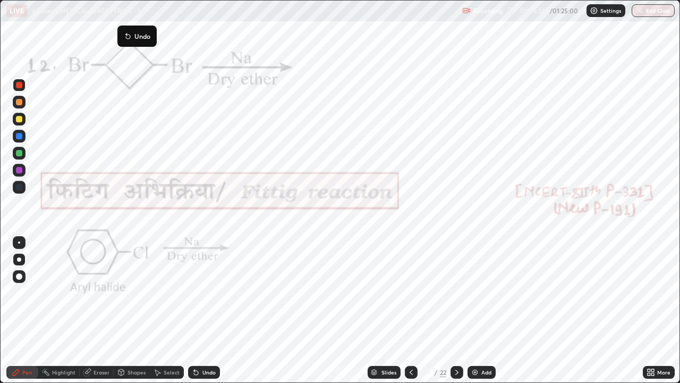
click at [123, 32] on button "Undo" at bounding box center [137, 36] width 31 height 13
click at [17, 292] on icon at bounding box center [16, 372] width 6 height 6
click at [206, 292] on div "Undo" at bounding box center [209, 371] width 13 height 5
click at [12, 292] on icon at bounding box center [16, 372] width 9 height 9
click at [458, 292] on icon at bounding box center [457, 372] width 9 height 9
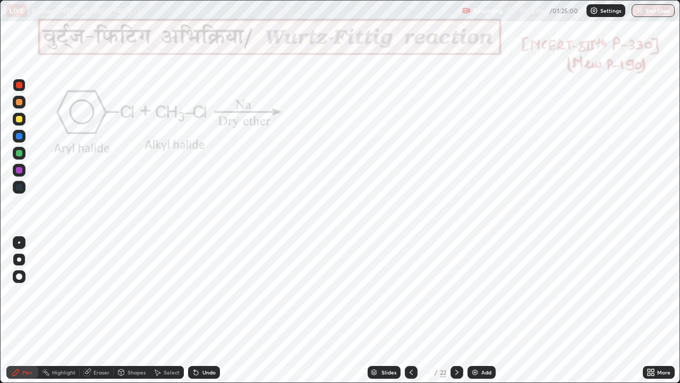
click at [203, 292] on div "Undo" at bounding box center [204, 372] width 32 height 13
click at [405, 292] on div at bounding box center [411, 372] width 13 height 13
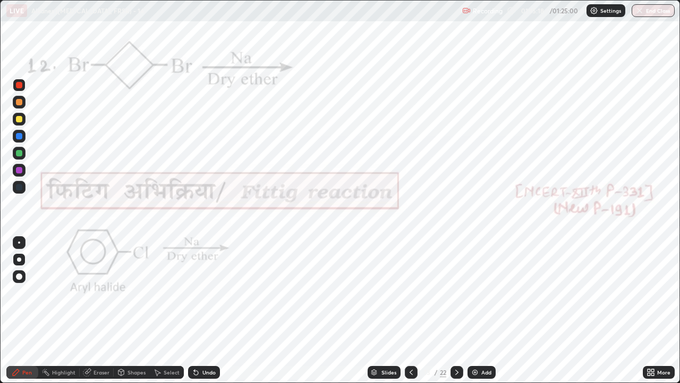
click at [455, 292] on icon at bounding box center [457, 372] width 9 height 9
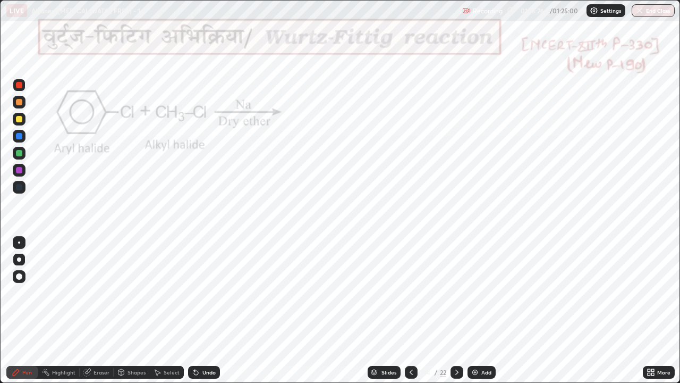
click at [15, 90] on div at bounding box center [19, 85] width 13 height 13
click at [20, 170] on div at bounding box center [19, 170] width 6 height 6
click at [19, 86] on div at bounding box center [19, 85] width 6 height 6
click at [21, 167] on div at bounding box center [19, 170] width 6 height 6
click at [204, 292] on div "Undo" at bounding box center [209, 371] width 13 height 5
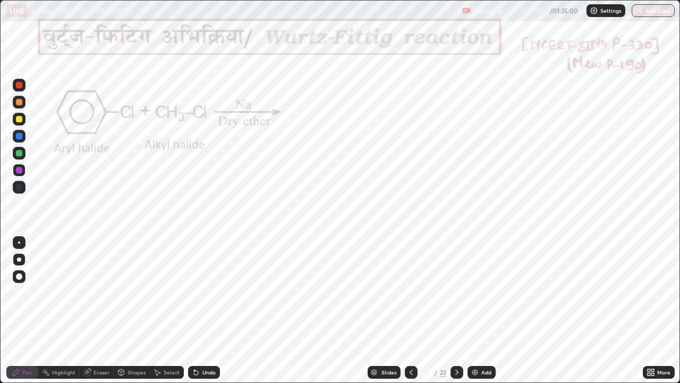
click at [457, 292] on icon at bounding box center [457, 372] width 9 height 9
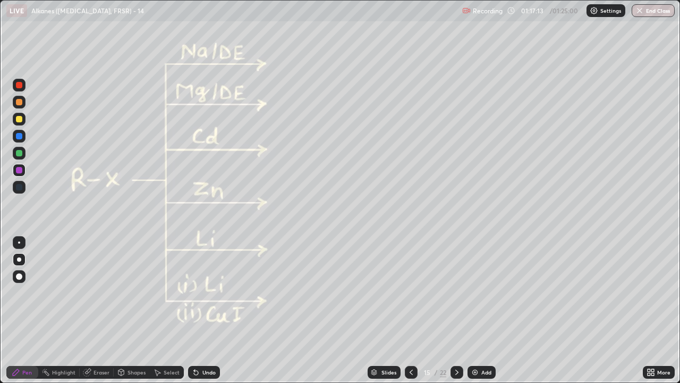
click at [50, 292] on div "Highlight" at bounding box center [58, 372] width 41 height 13
click at [19, 119] on div at bounding box center [19, 119] width 6 height 6
click at [20, 103] on div at bounding box center [19, 102] width 6 height 6
click at [19, 292] on icon at bounding box center [16, 372] width 9 height 9
click at [56, 292] on div "Highlight" at bounding box center [63, 371] width 23 height 5
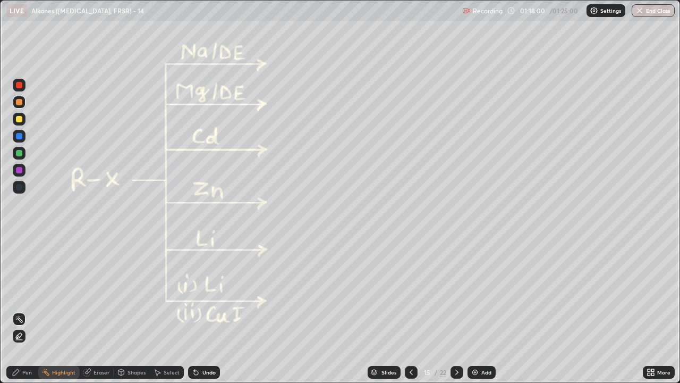
click at [27, 292] on div "Pen" at bounding box center [27, 371] width 10 height 5
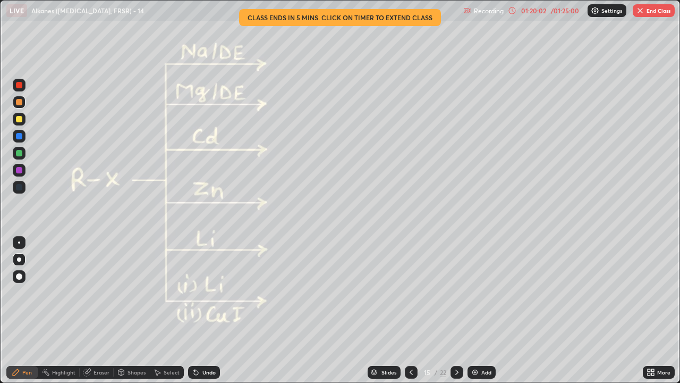
click at [553, 11] on div "/ 01:25:00" at bounding box center [565, 10] width 33 height 6
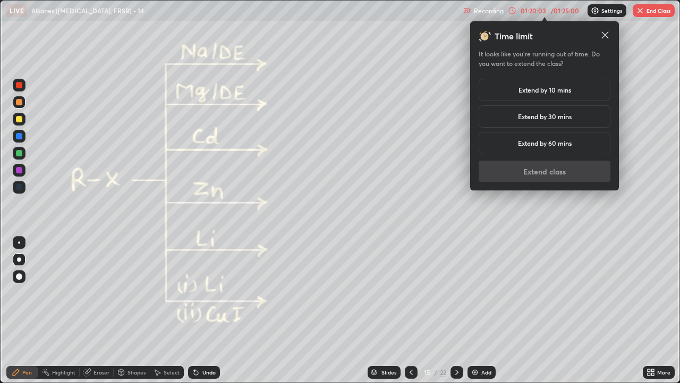
click at [531, 92] on h5 "Extend by 10 mins" at bounding box center [545, 90] width 53 height 10
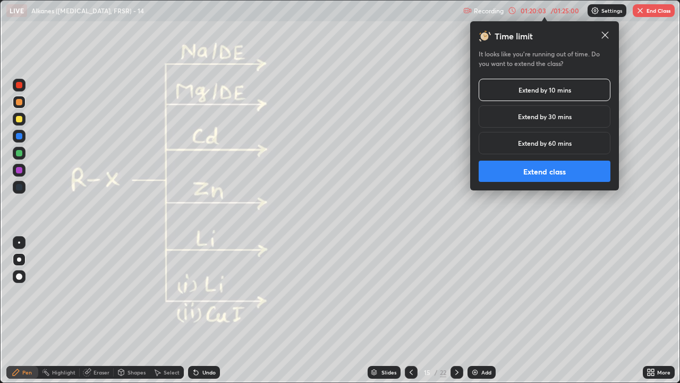
click at [518, 173] on button "Extend class" at bounding box center [545, 171] width 132 height 21
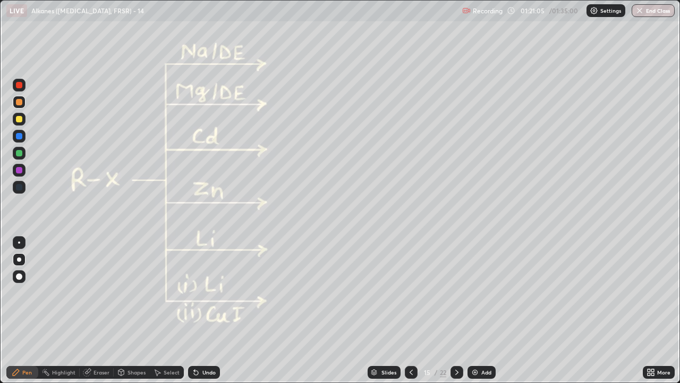
click at [213, 292] on div "Undo" at bounding box center [204, 372] width 32 height 13
click at [207, 292] on div "Undo" at bounding box center [209, 371] width 13 height 5
click at [18, 292] on icon at bounding box center [16, 372] width 9 height 9
click at [208, 292] on div "Undo" at bounding box center [209, 371] width 13 height 5
click at [203, 292] on div "Undo" at bounding box center [209, 371] width 13 height 5
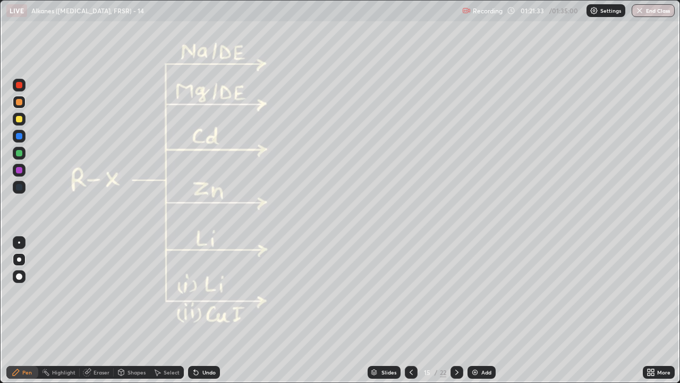
click at [20, 154] on div at bounding box center [19, 153] width 6 height 6
click at [18, 149] on div at bounding box center [19, 153] width 13 height 13
click at [217, 292] on div "Undo" at bounding box center [204, 372] width 32 height 13
click at [215, 292] on div "Undo" at bounding box center [204, 372] width 32 height 13
click at [18, 87] on div at bounding box center [19, 85] width 6 height 6
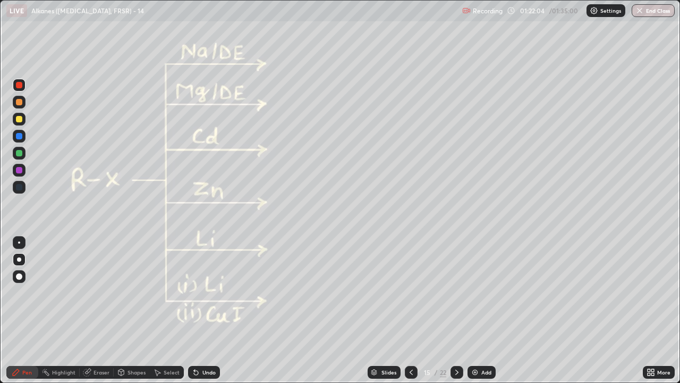
click at [217, 292] on div "Undo" at bounding box center [204, 372] width 32 height 13
click at [209, 292] on div "Undo" at bounding box center [204, 372] width 32 height 13
click at [209, 292] on div "Undo" at bounding box center [209, 371] width 13 height 5
click at [410, 292] on icon at bounding box center [411, 372] width 9 height 9
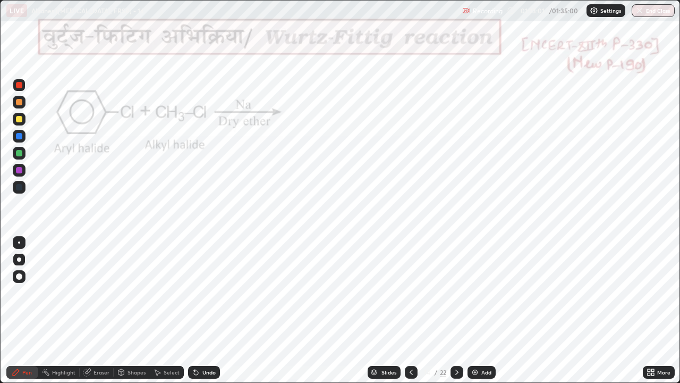
click at [456, 292] on icon at bounding box center [457, 372] width 9 height 9
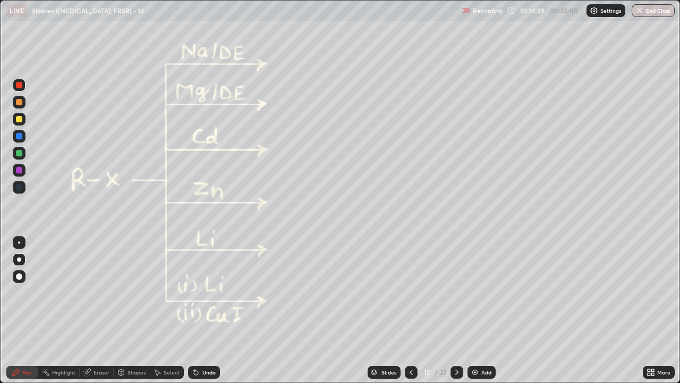
click at [456, 292] on icon at bounding box center [457, 372] width 9 height 9
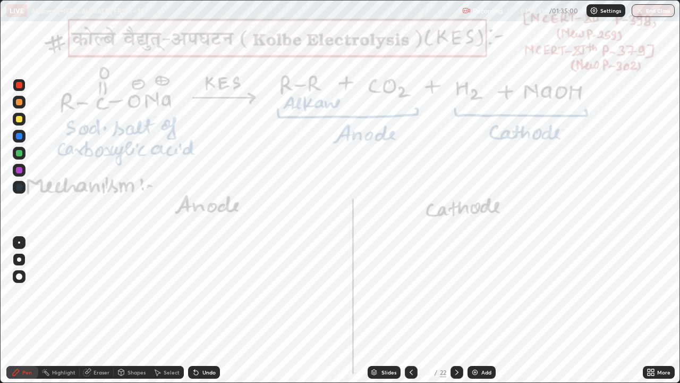
click at [411, 292] on icon at bounding box center [411, 372] width 9 height 9
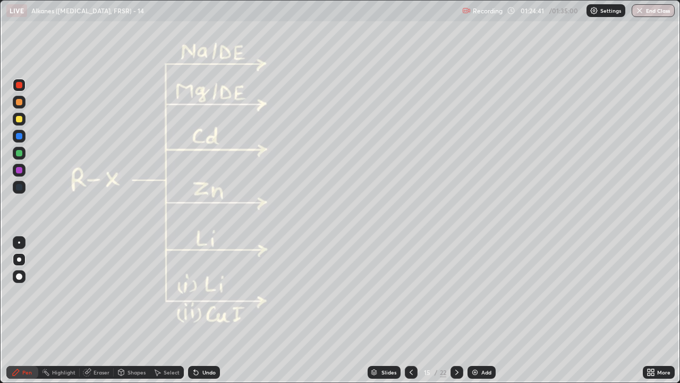
click at [409, 292] on icon at bounding box center [411, 372] width 9 height 9
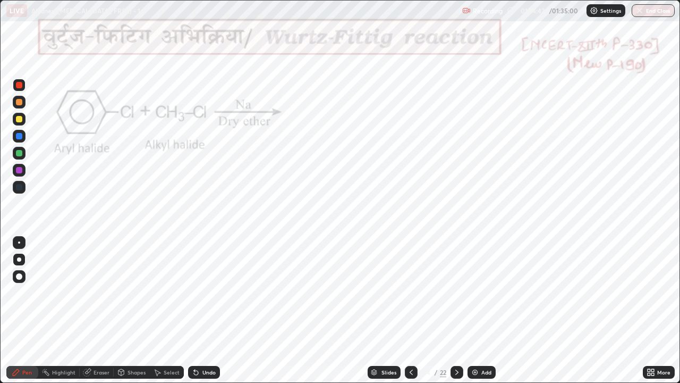
click at [410, 292] on icon at bounding box center [411, 372] width 9 height 9
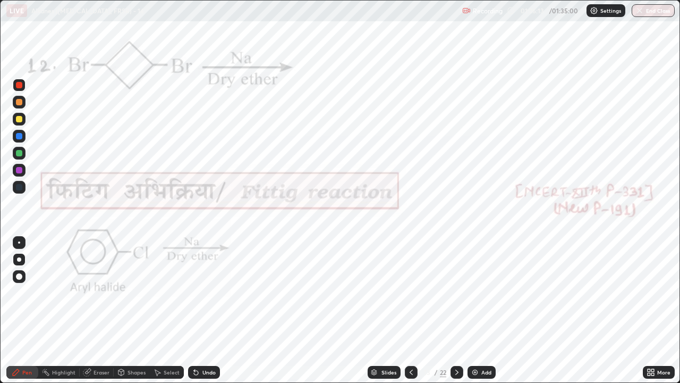
click at [456, 292] on icon at bounding box center [457, 372] width 9 height 9
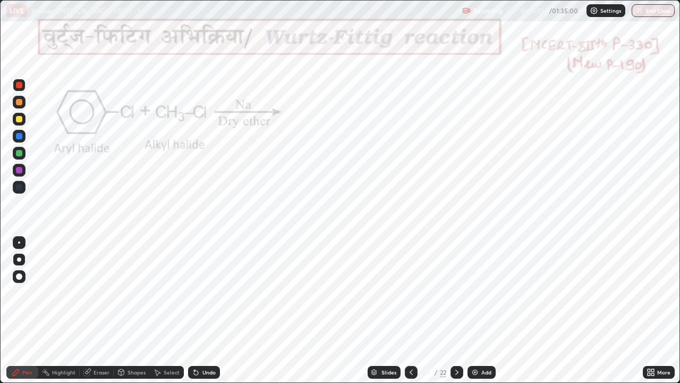
click at [456, 292] on icon at bounding box center [457, 372] width 9 height 9
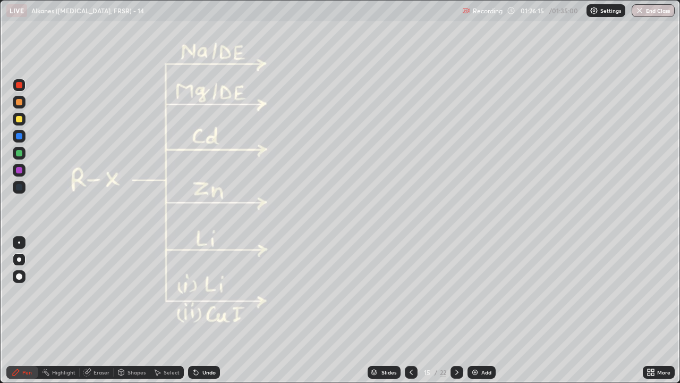
click at [653, 292] on icon at bounding box center [653, 374] width 3 height 3
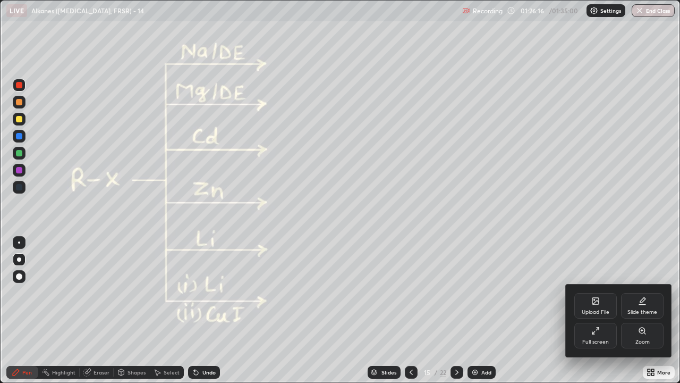
click at [639, 292] on div "Slide theme" at bounding box center [642, 306] width 43 height 26
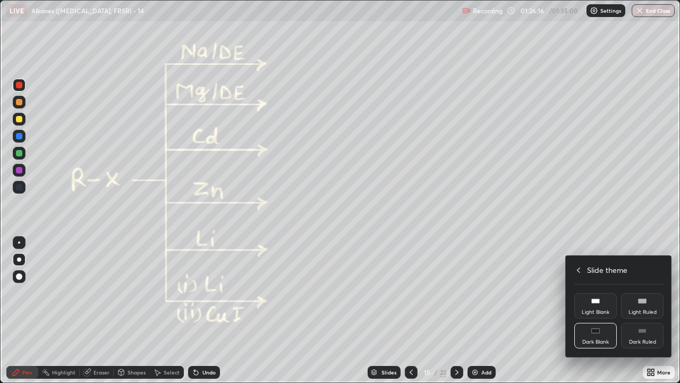
click at [637, 292] on div "Light Ruled" at bounding box center [642, 306] width 43 height 26
click at [603, 292] on div "Dark Blank" at bounding box center [596, 336] width 43 height 26
click at [484, 292] on div at bounding box center [340, 191] width 680 height 383
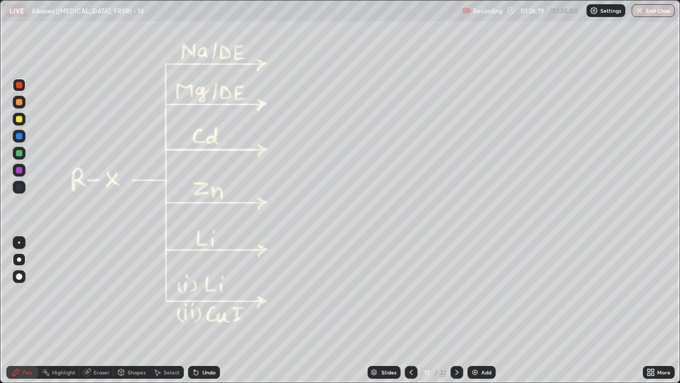
click at [482, 292] on div "Add" at bounding box center [487, 371] width 10 height 5
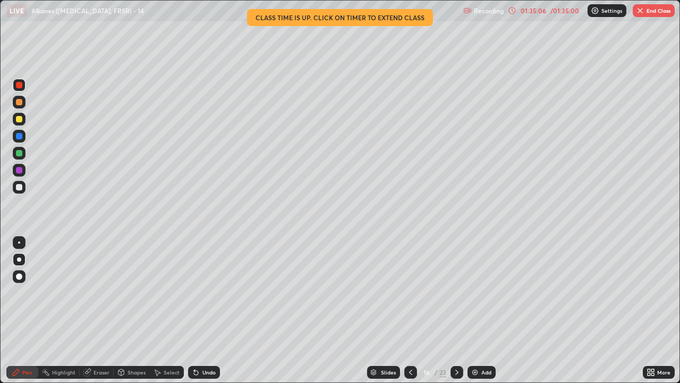
click at [549, 12] on div "/ 01:35:00" at bounding box center [565, 10] width 33 height 6
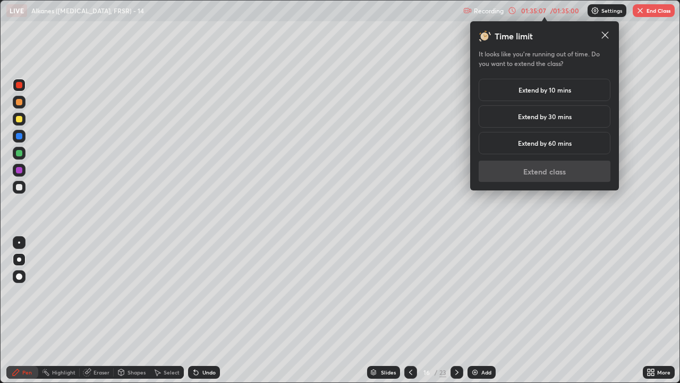
click at [547, 92] on h5 "Extend by 10 mins" at bounding box center [545, 90] width 53 height 10
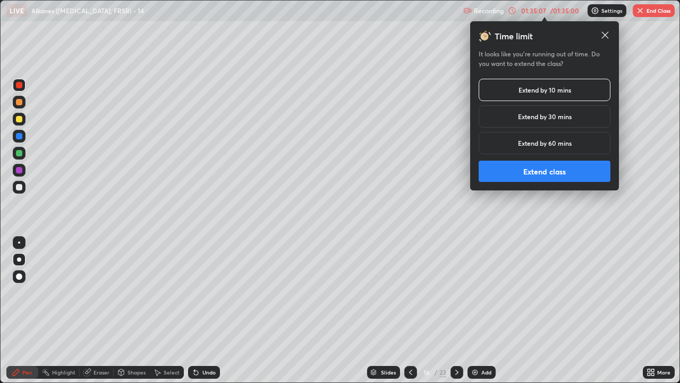
click at [549, 166] on button "Extend class" at bounding box center [545, 171] width 132 height 21
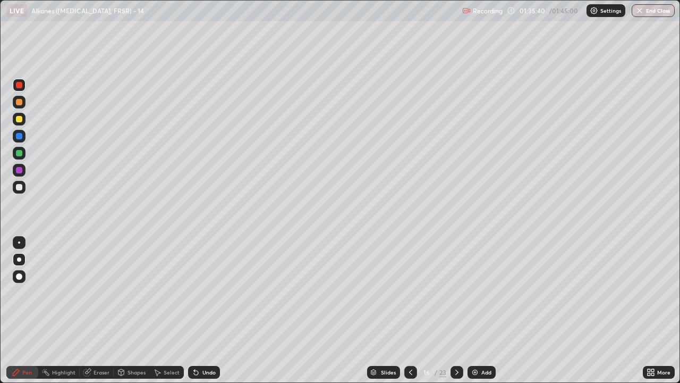
click at [647, 9] on button "End Class" at bounding box center [653, 10] width 43 height 13
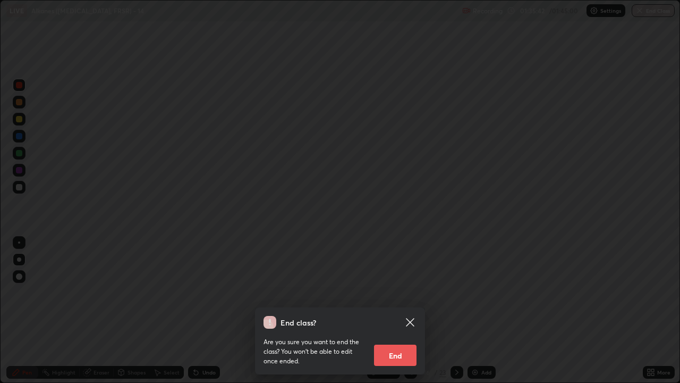
click at [406, 292] on button "End" at bounding box center [395, 354] width 43 height 21
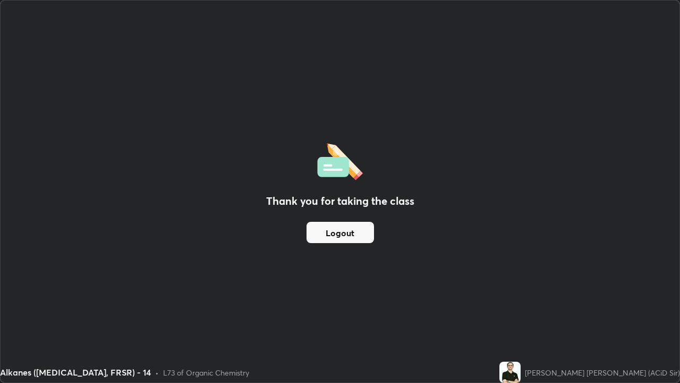
click at [341, 234] on button "Logout" at bounding box center [341, 232] width 68 height 21
